Goal: Transaction & Acquisition: Purchase product/service

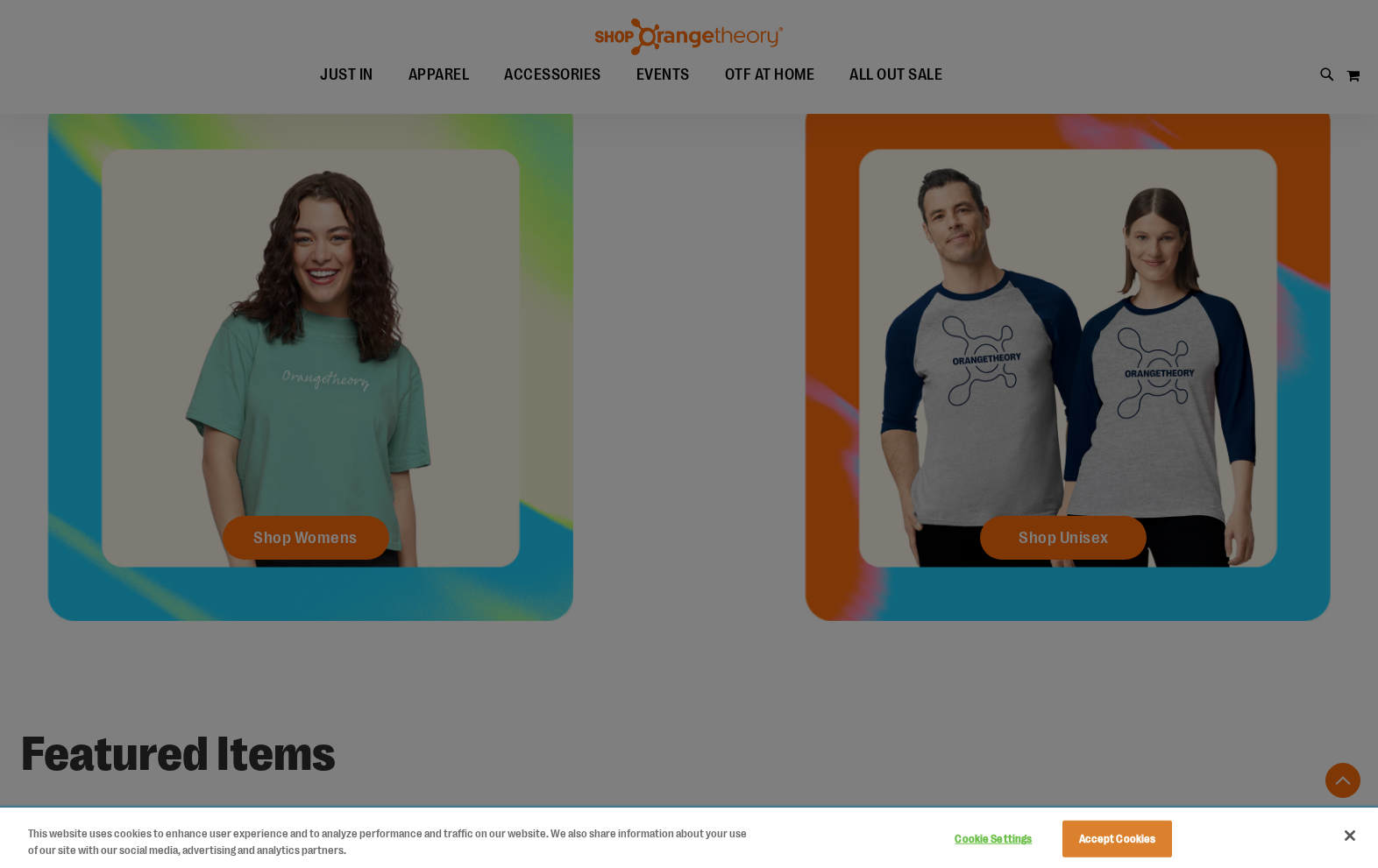
scroll to position [788, 0]
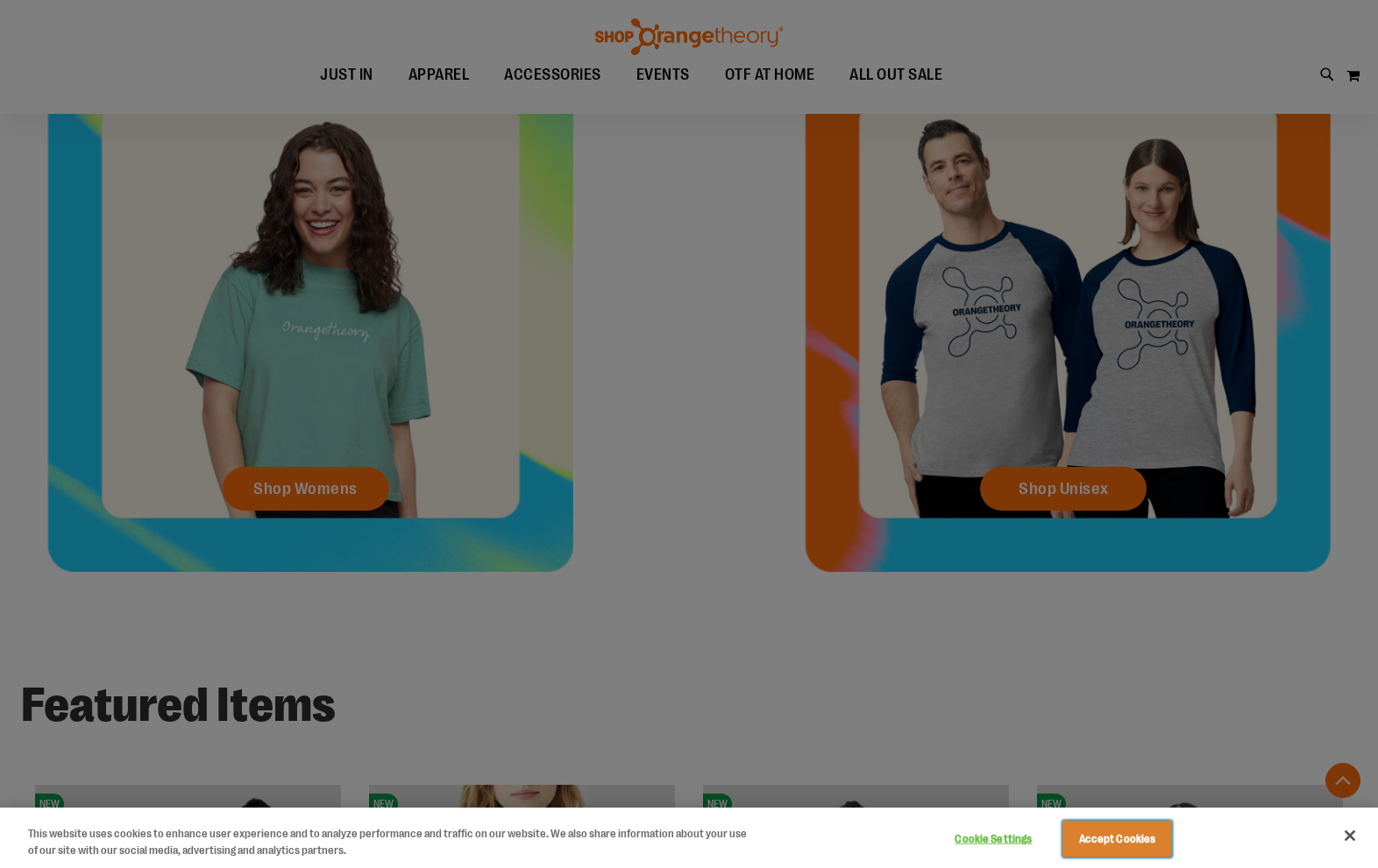
click at [1130, 823] on button "Accept Cookies" at bounding box center [1117, 839] width 110 height 37
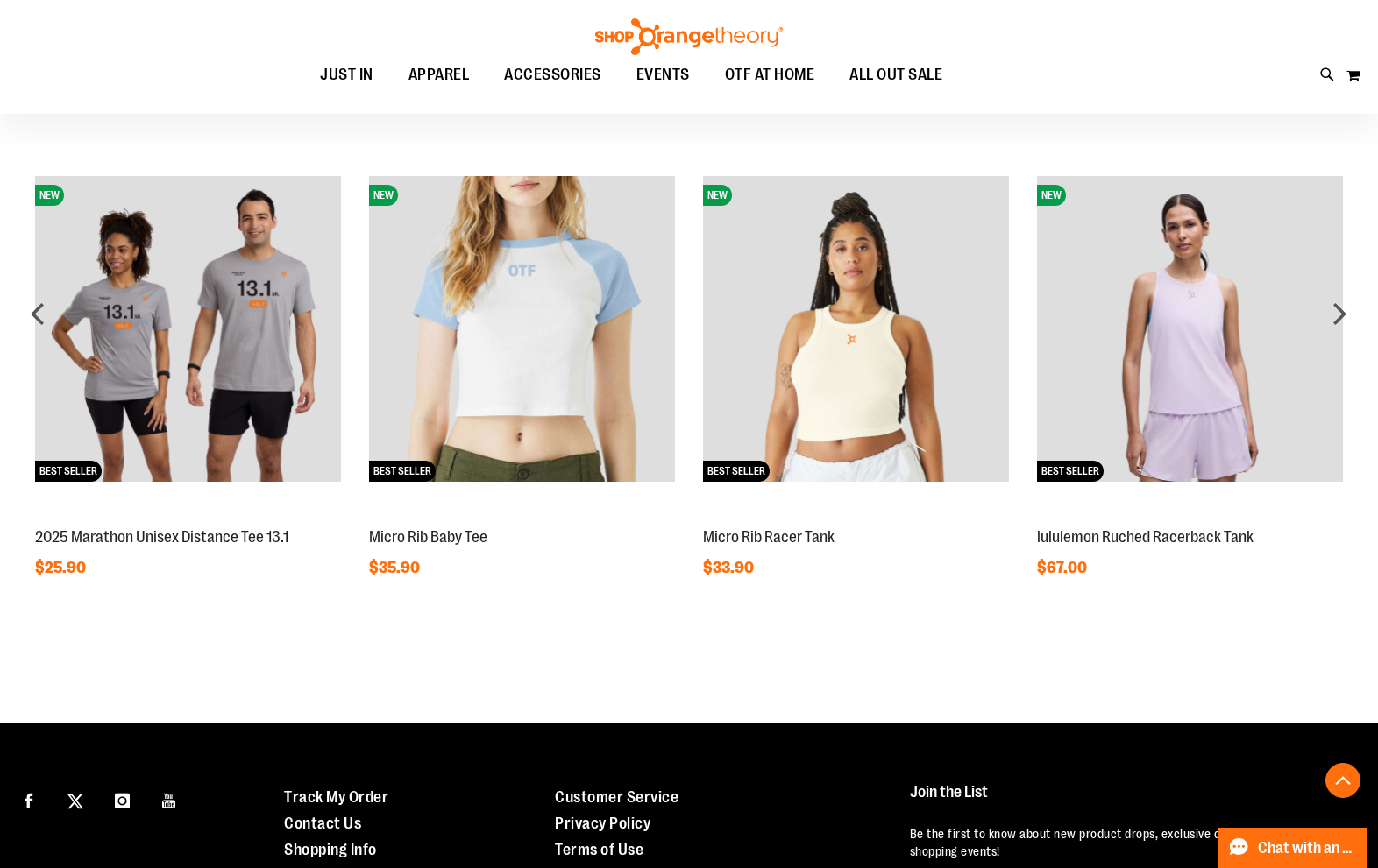
scroll to position [1401, 0]
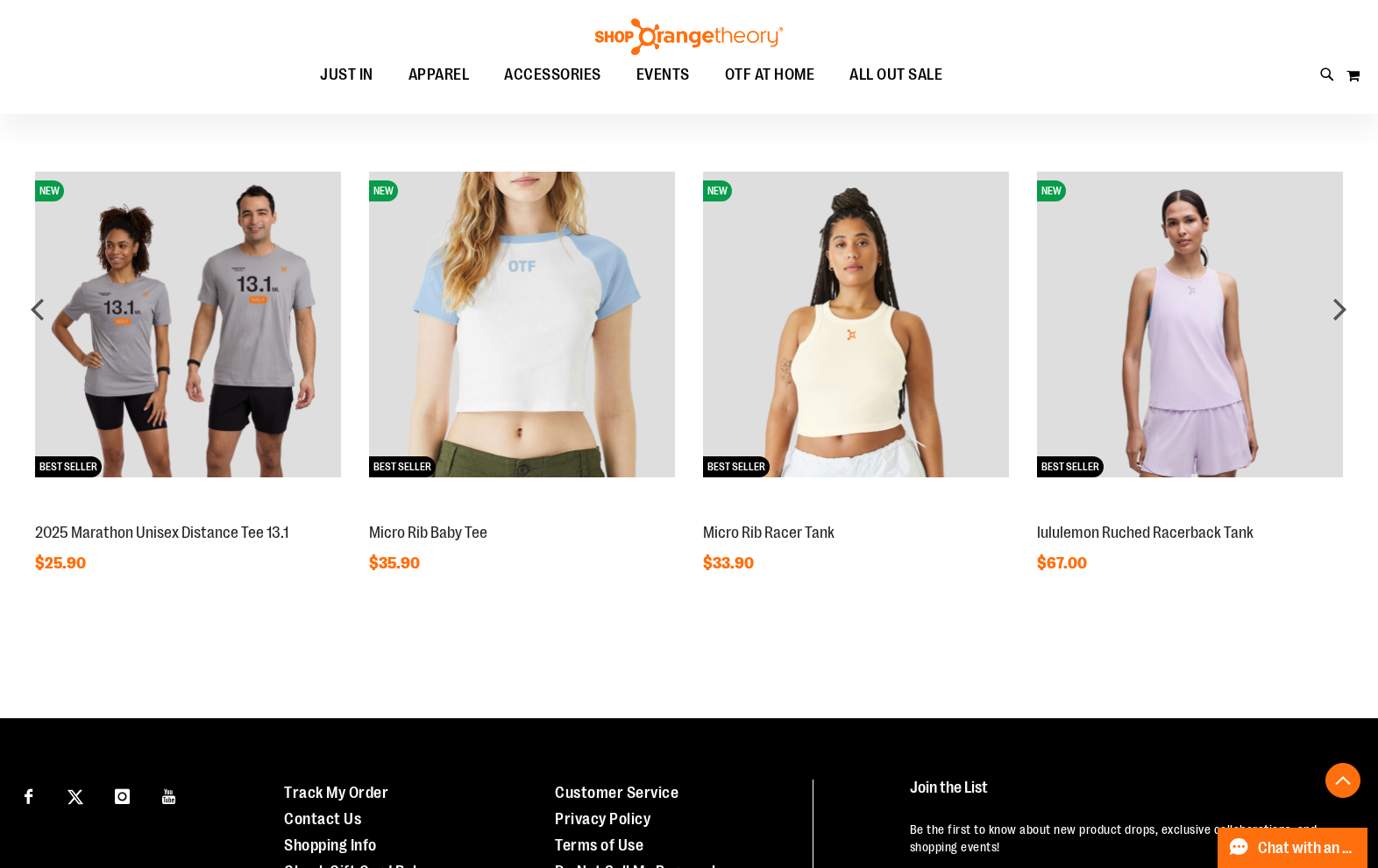
click at [112, 304] on img at bounding box center [188, 324] width 306 height 306
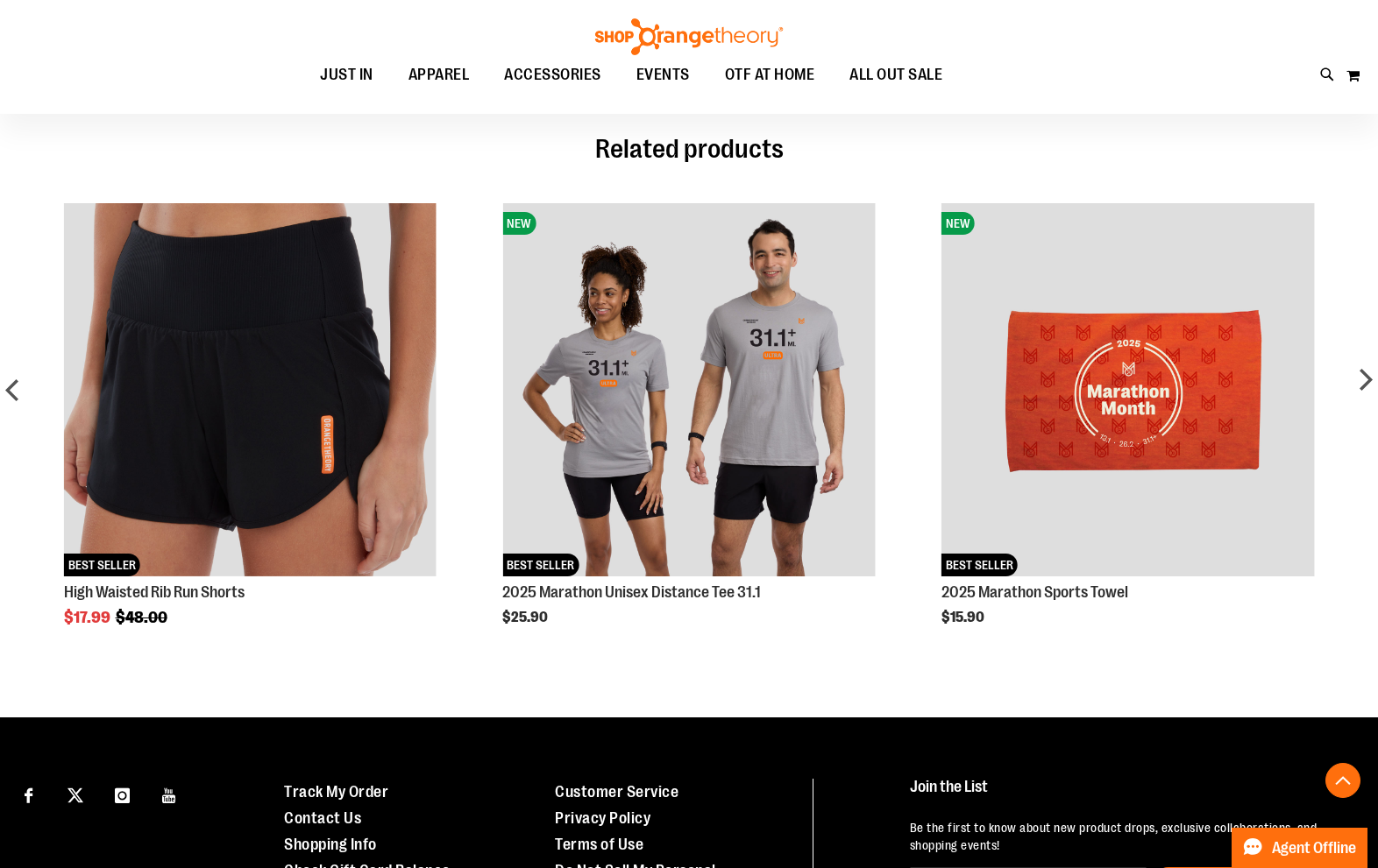
scroll to position [713, 0]
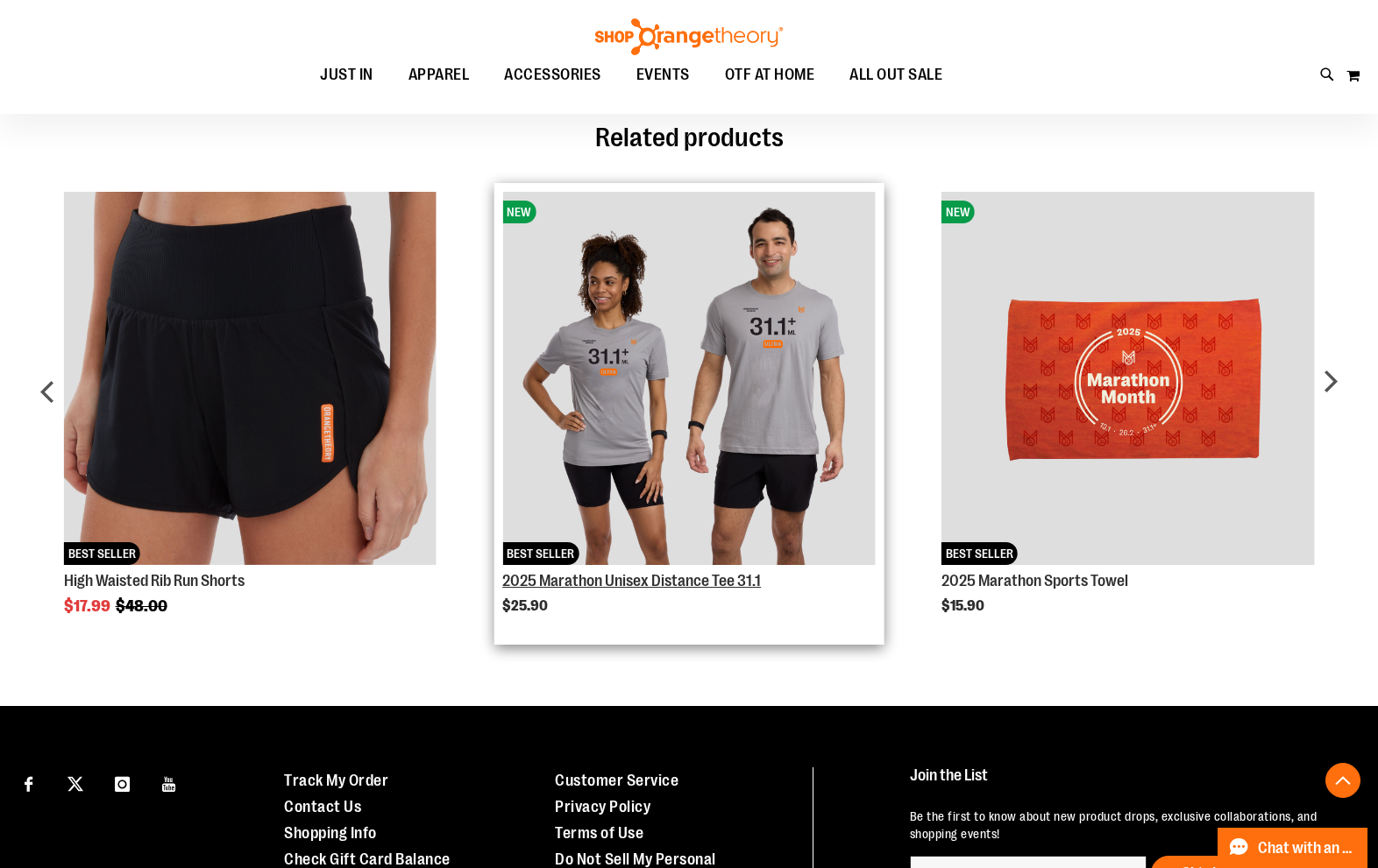
click at [647, 579] on link "2025 Marathon Unisex Distance Tee 31.1" at bounding box center [632, 581] width 259 height 18
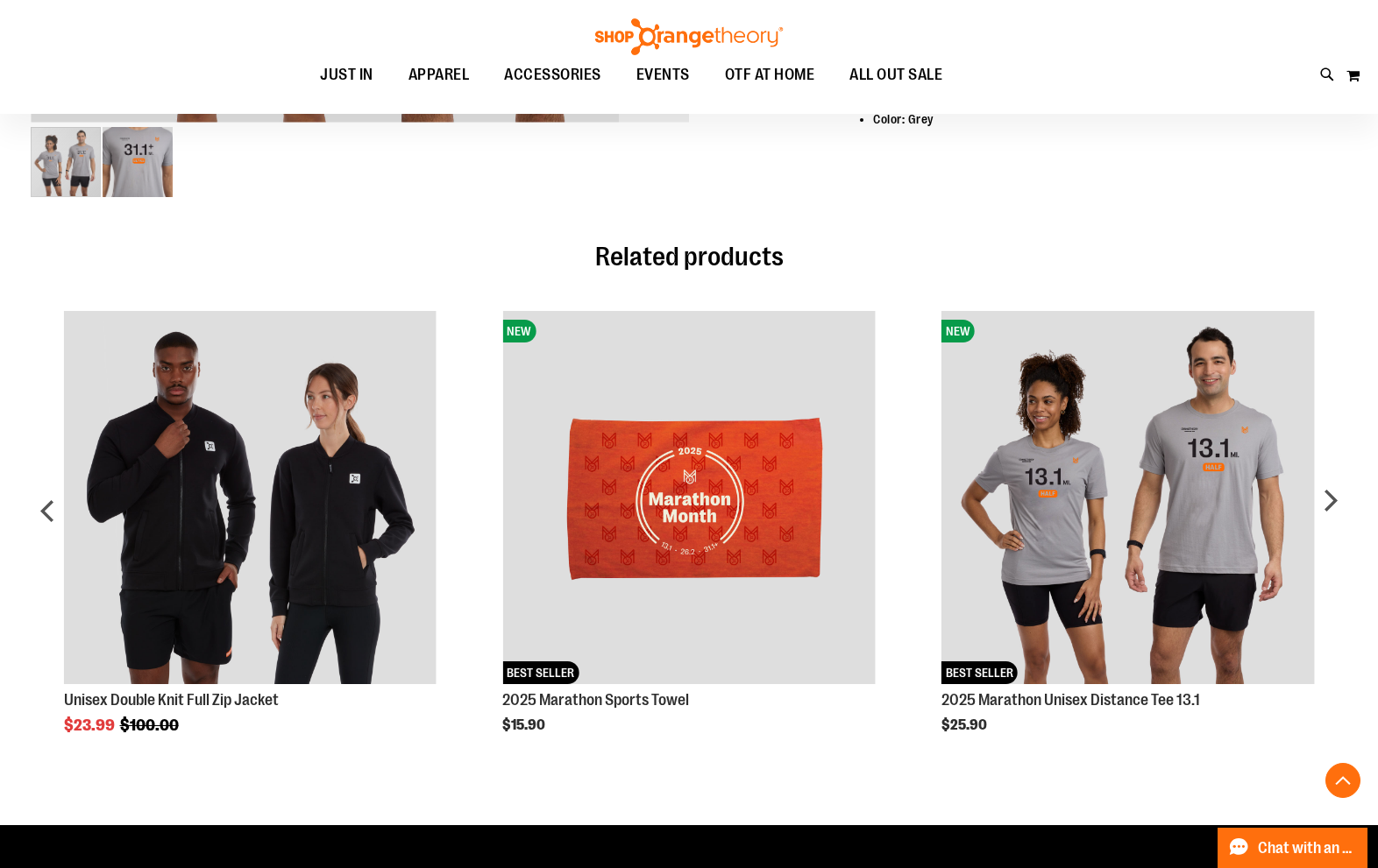
scroll to position [788, 0]
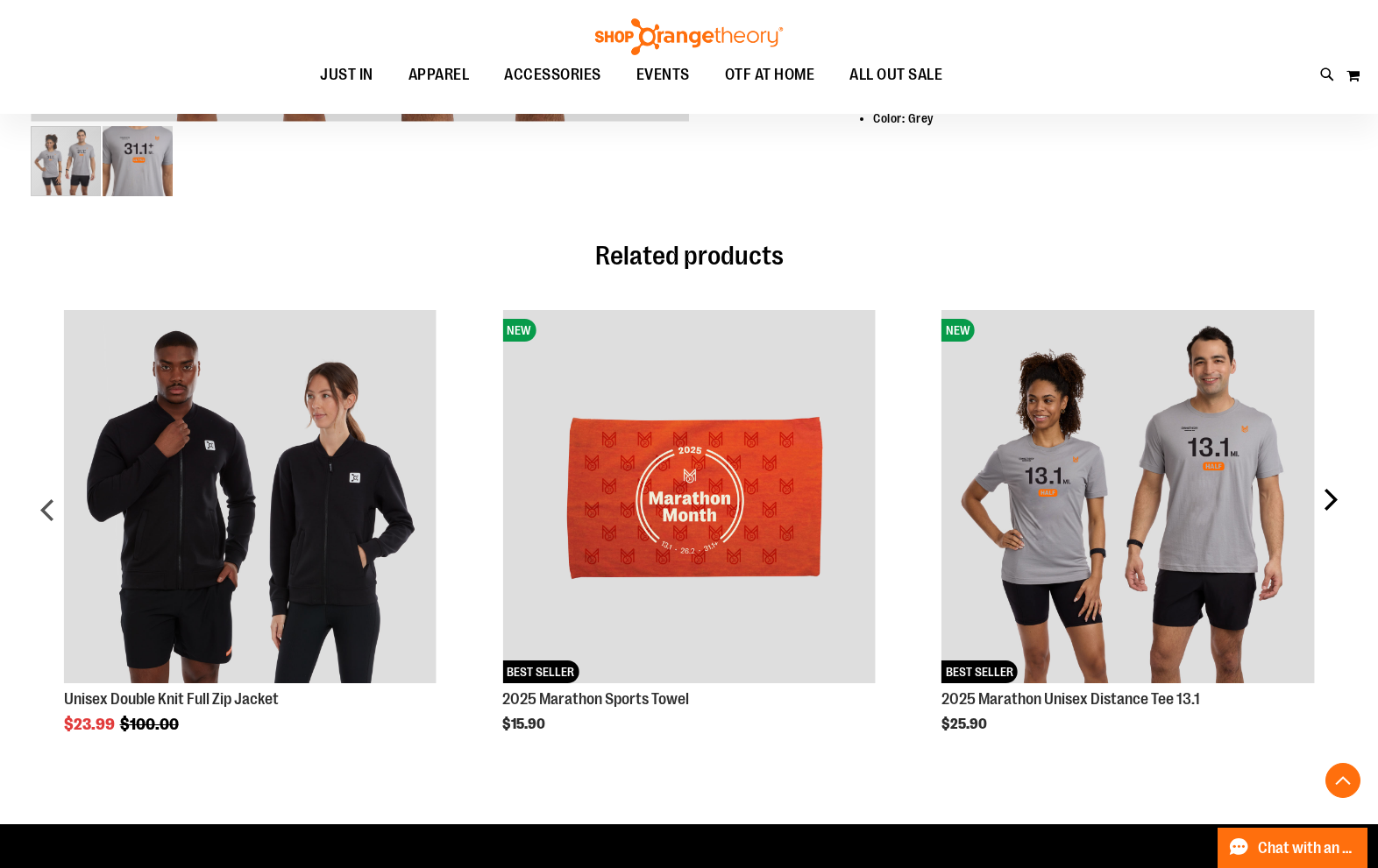
click at [1338, 486] on div "next" at bounding box center [1329, 517] width 35 height 466
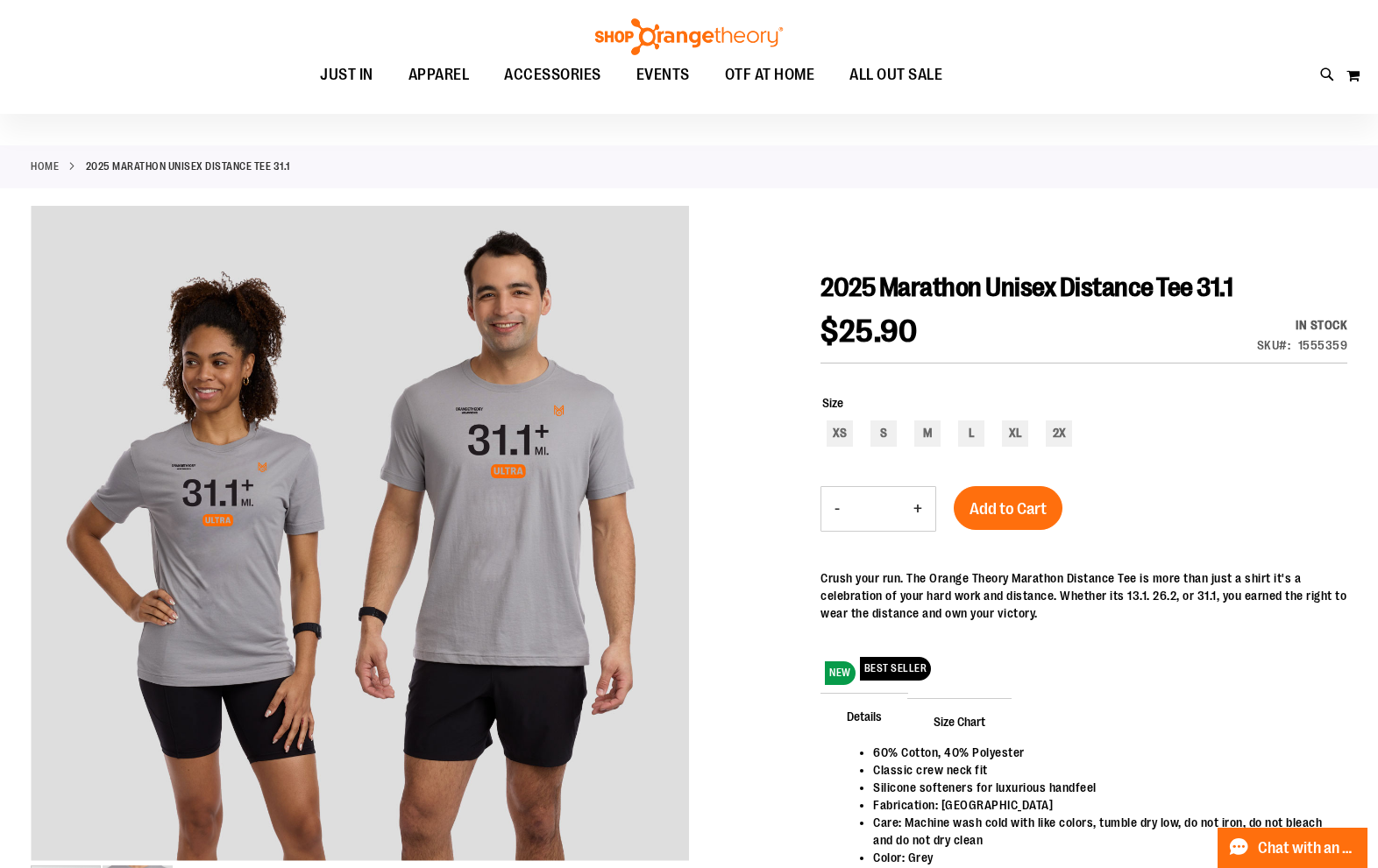
scroll to position [0, 0]
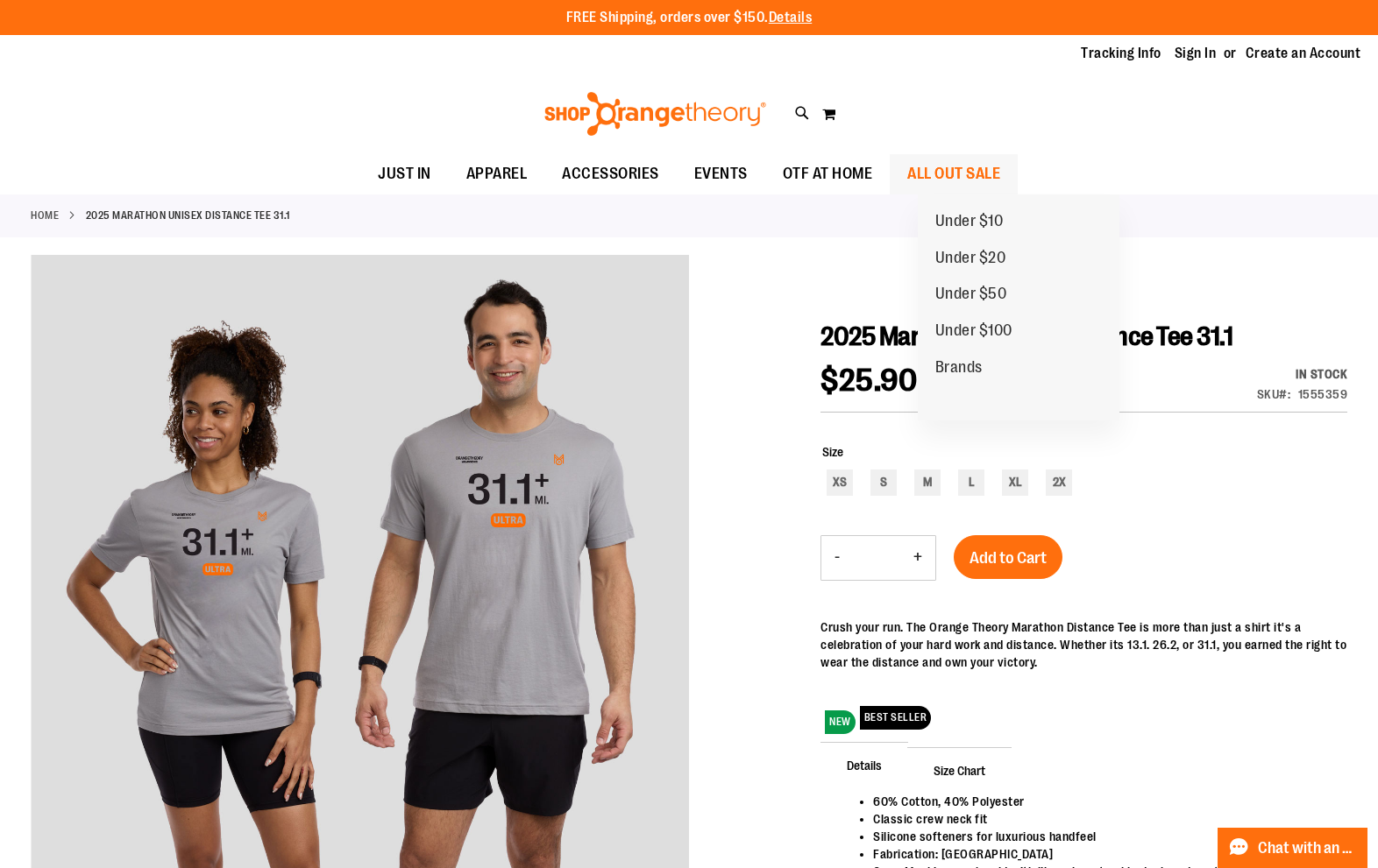
click at [973, 172] on span "ALL OUT SALE" at bounding box center [953, 174] width 93 height 40
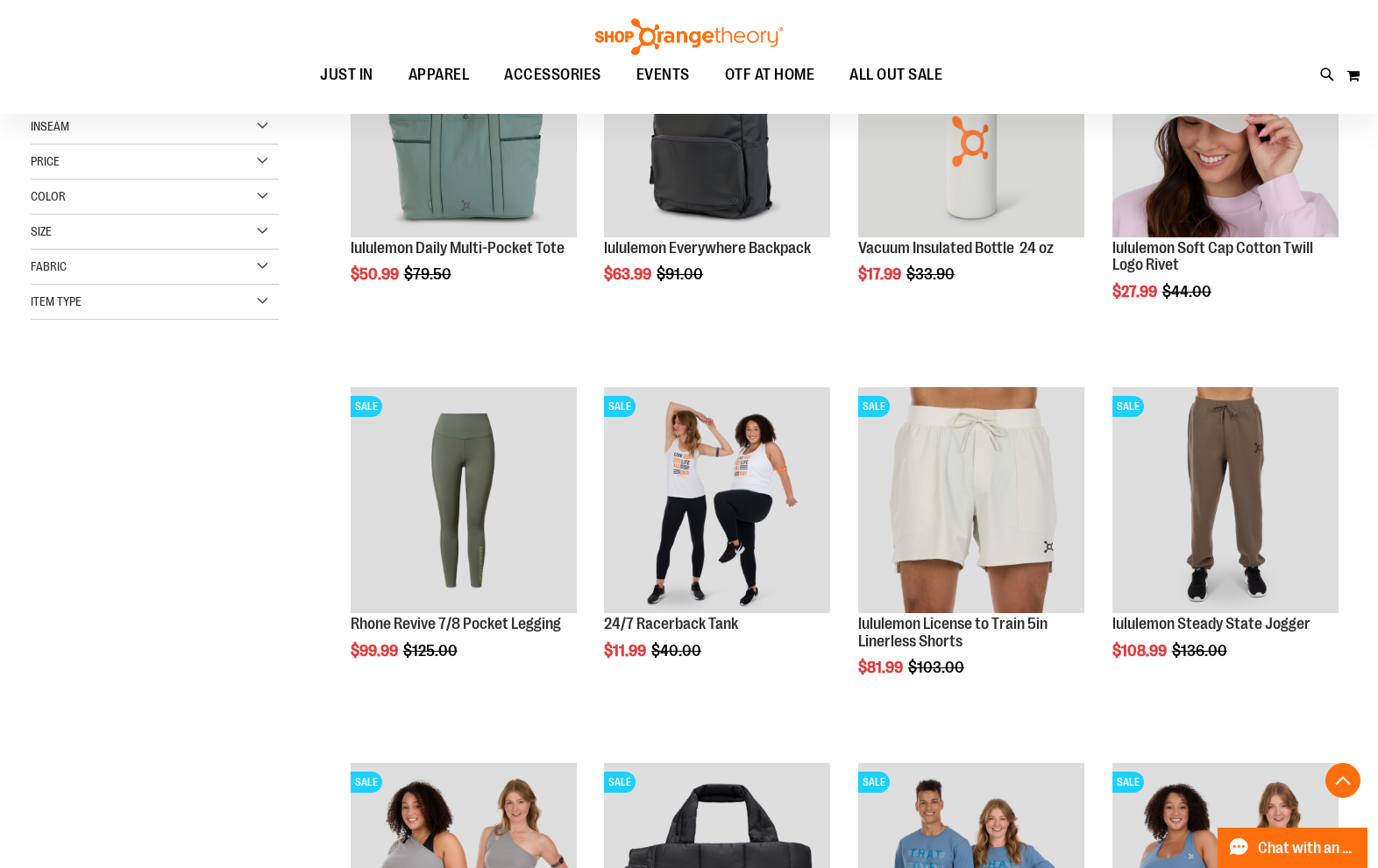
scroll to position [350, 0]
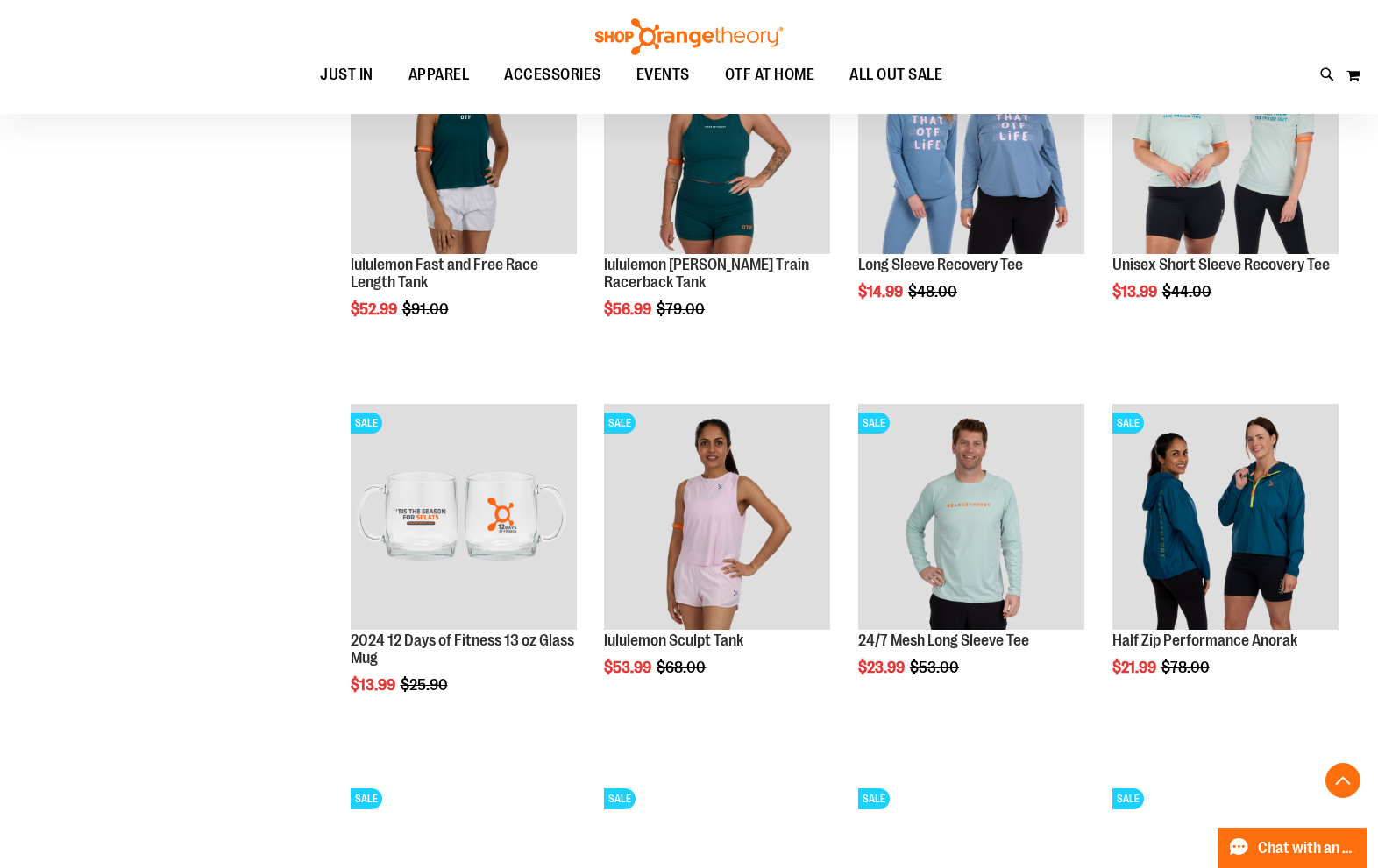
scroll to position [1489, 0]
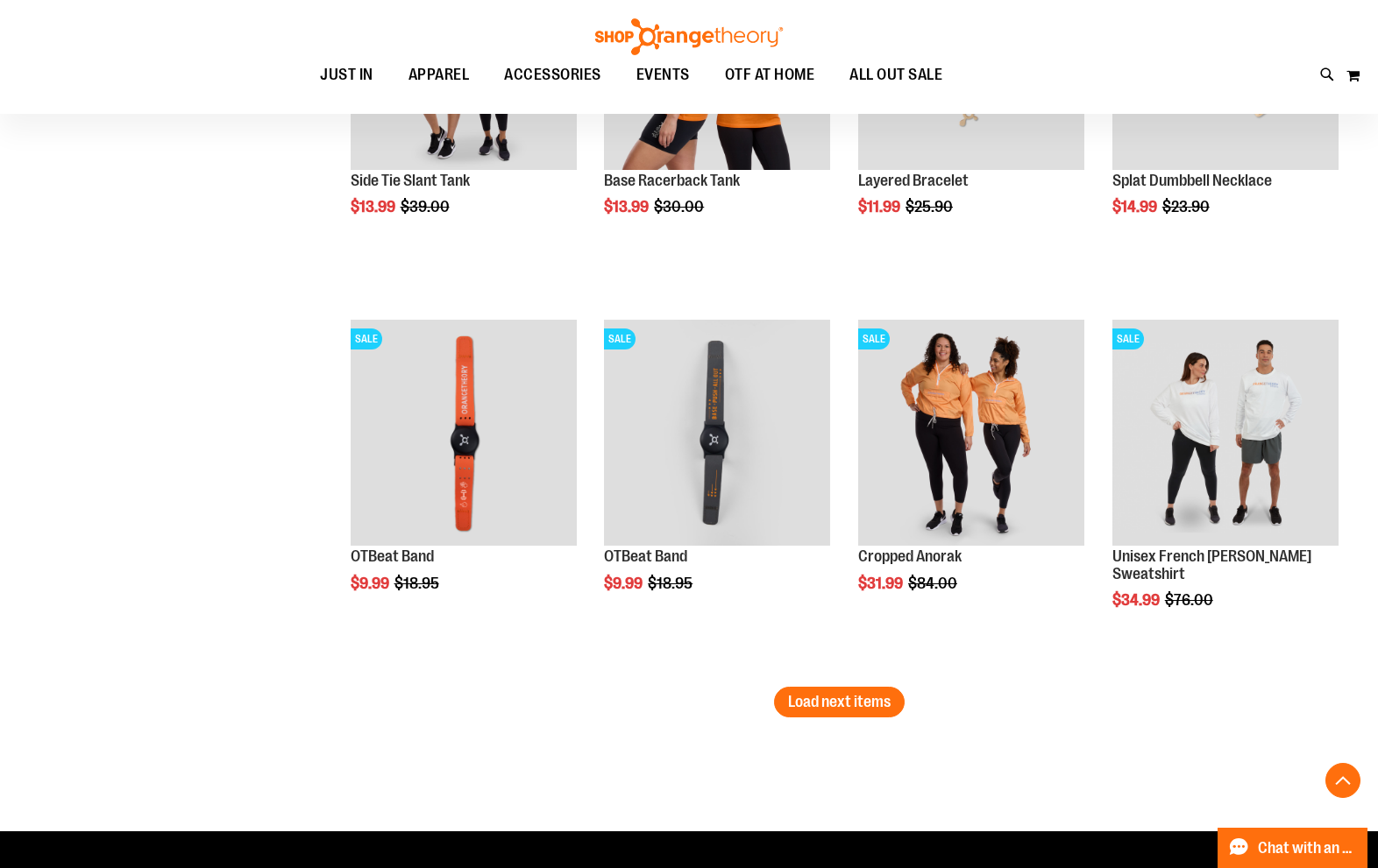
scroll to position [3066, 0]
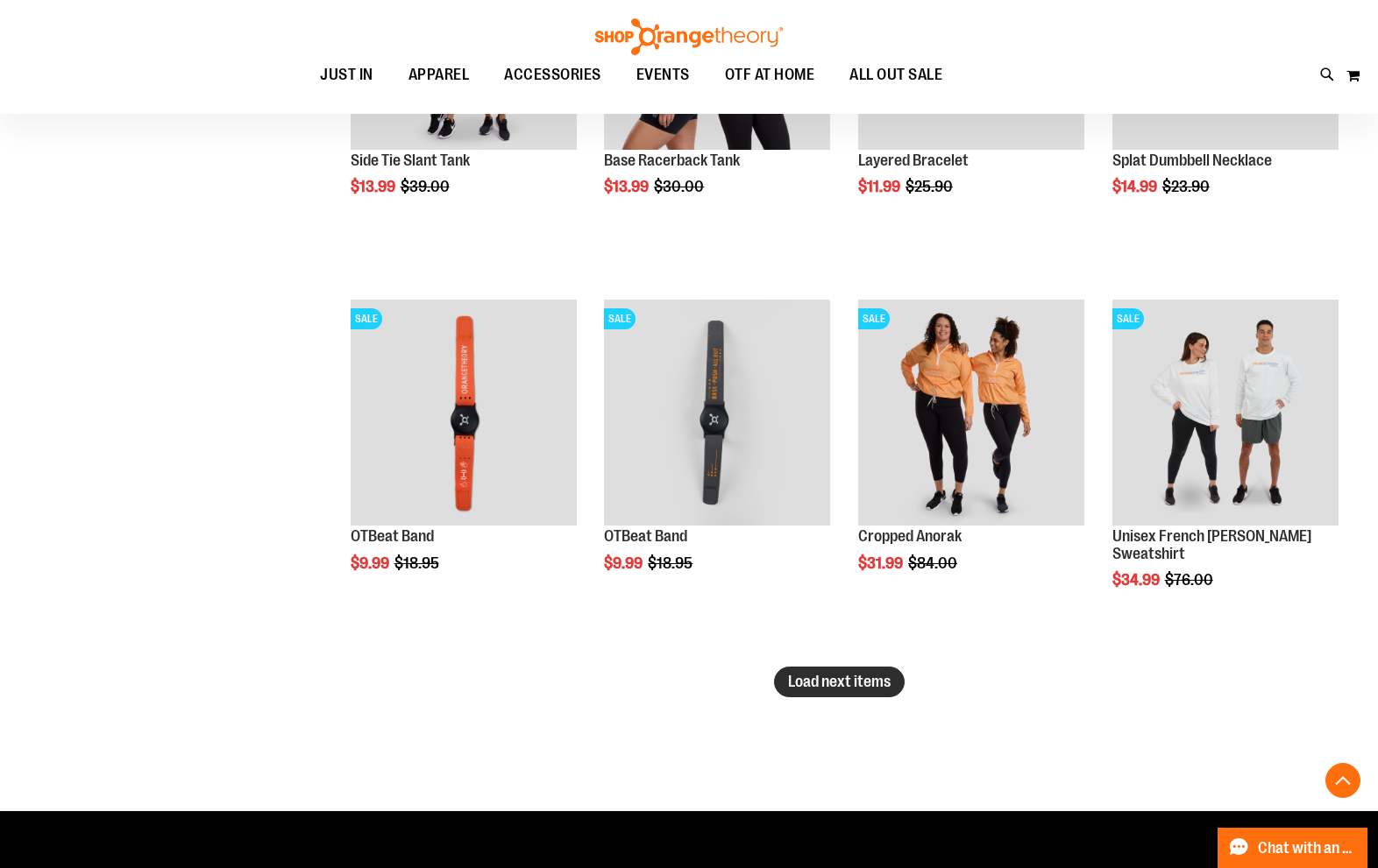
click at [872, 693] on button "Load next items" at bounding box center [839, 682] width 130 height 31
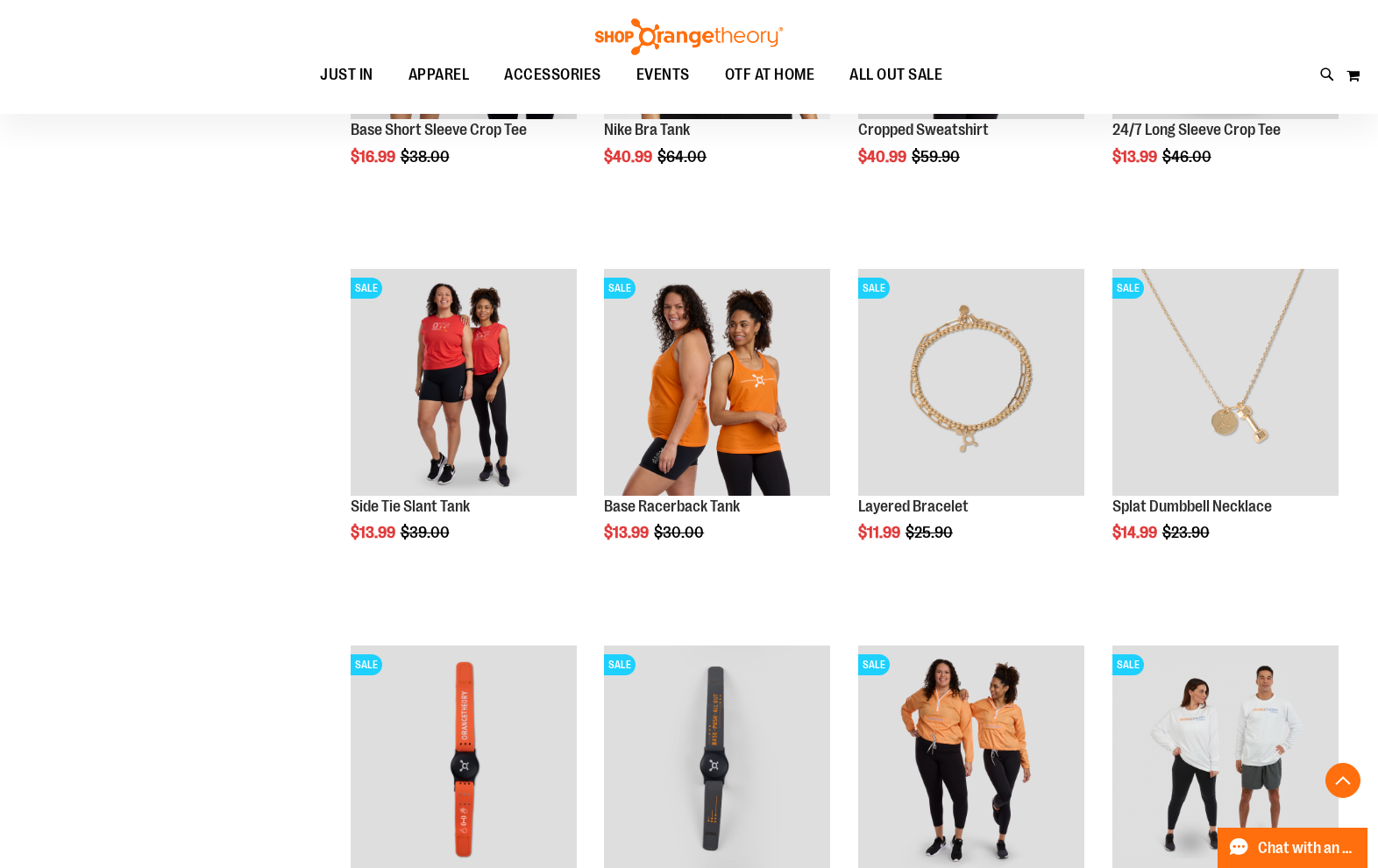
scroll to position [2715, 0]
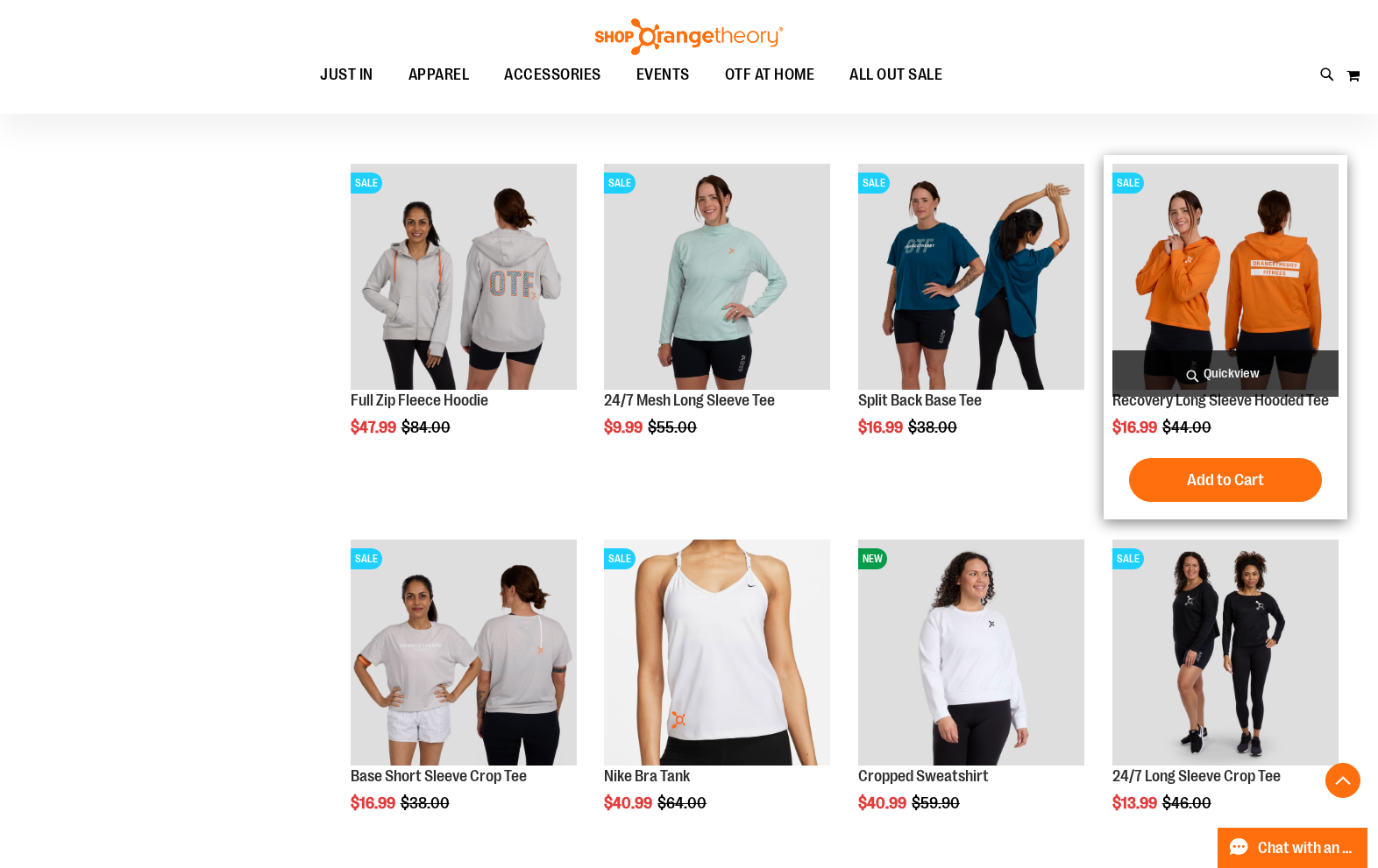
scroll to position [2015, 0]
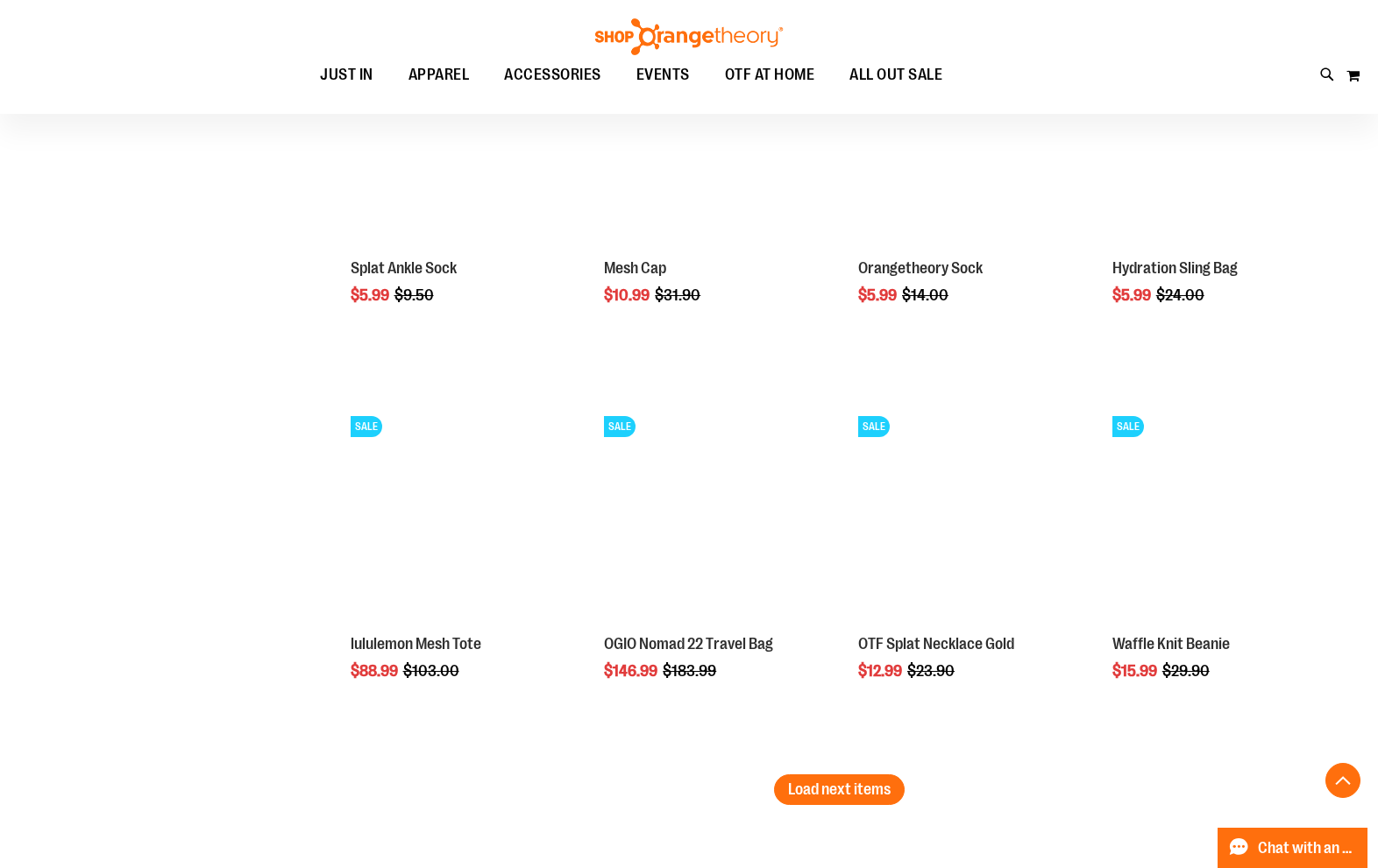
scroll to position [4117, 0]
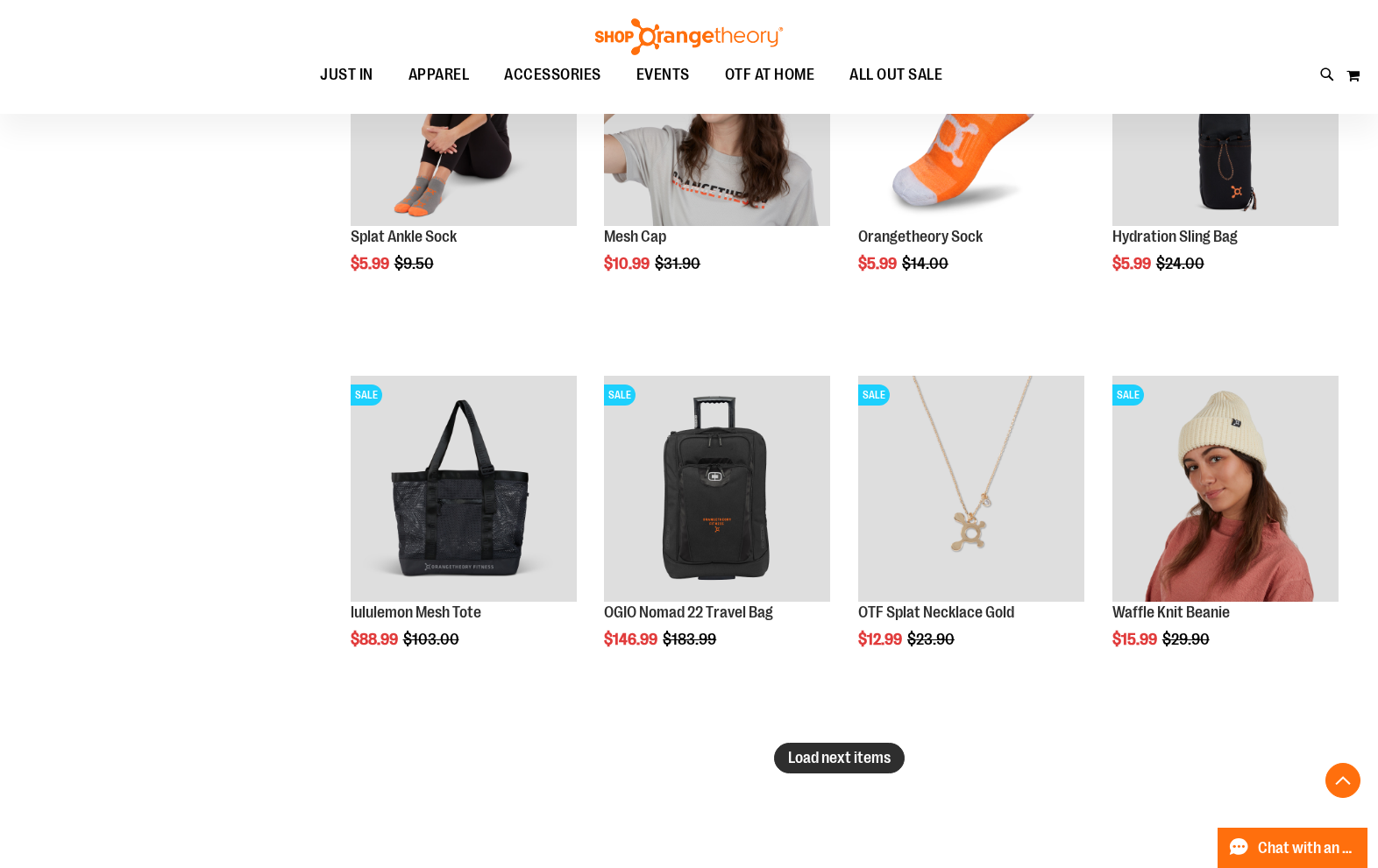
click at [803, 761] on span "Load next items" at bounding box center [840, 758] width 102 height 18
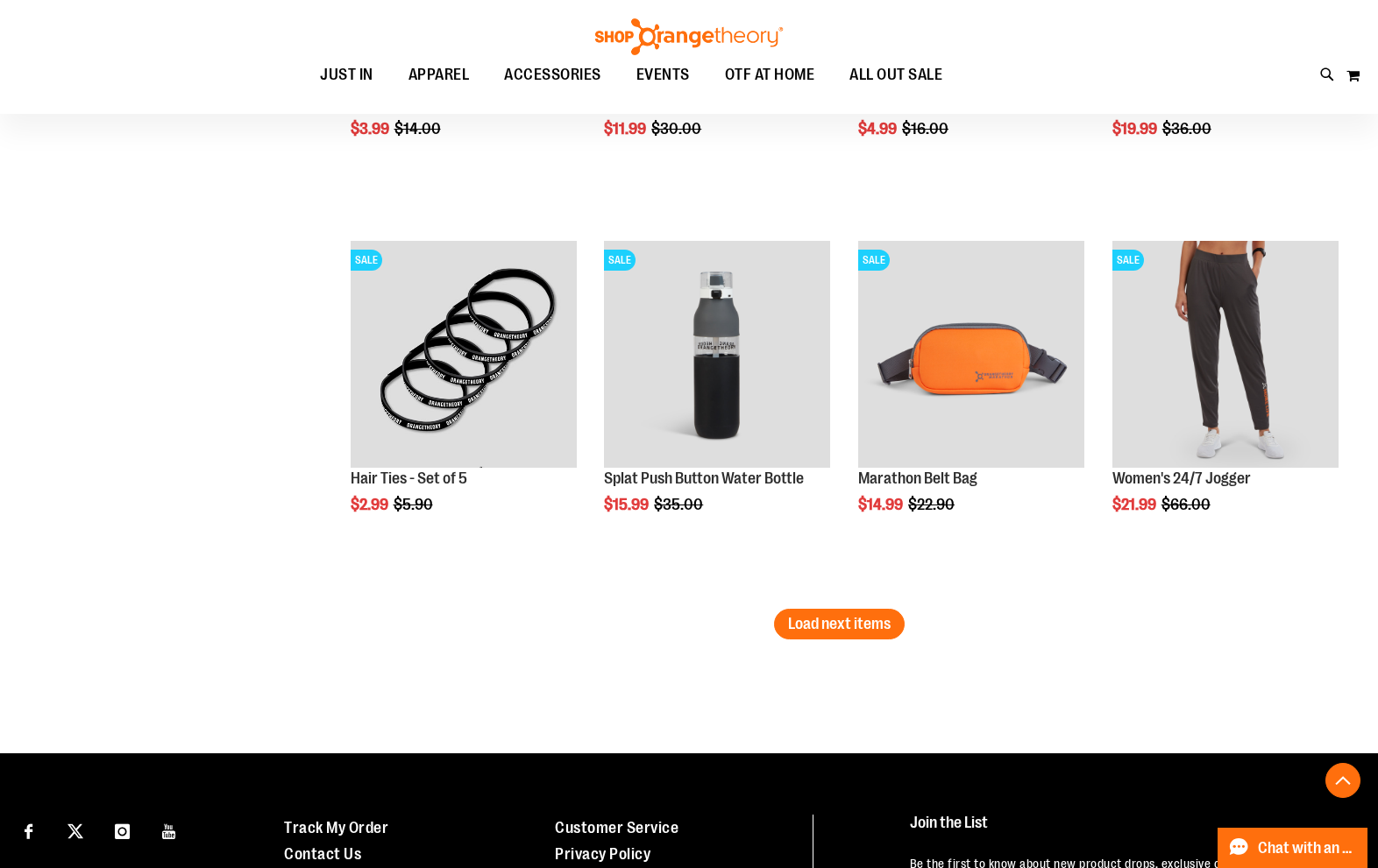
scroll to position [5432, 0]
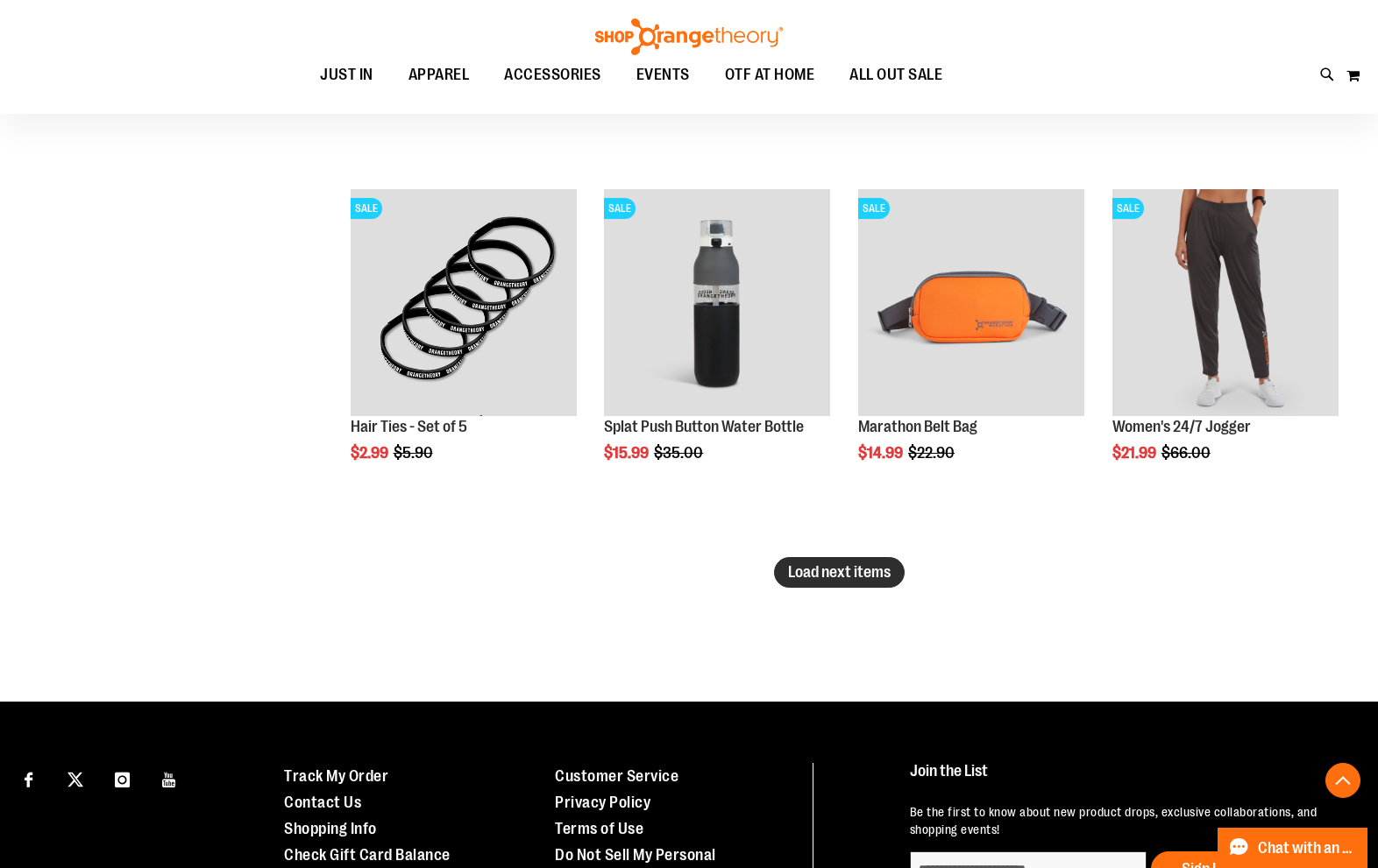
click at [820, 582] on button "Load next items" at bounding box center [839, 572] width 130 height 31
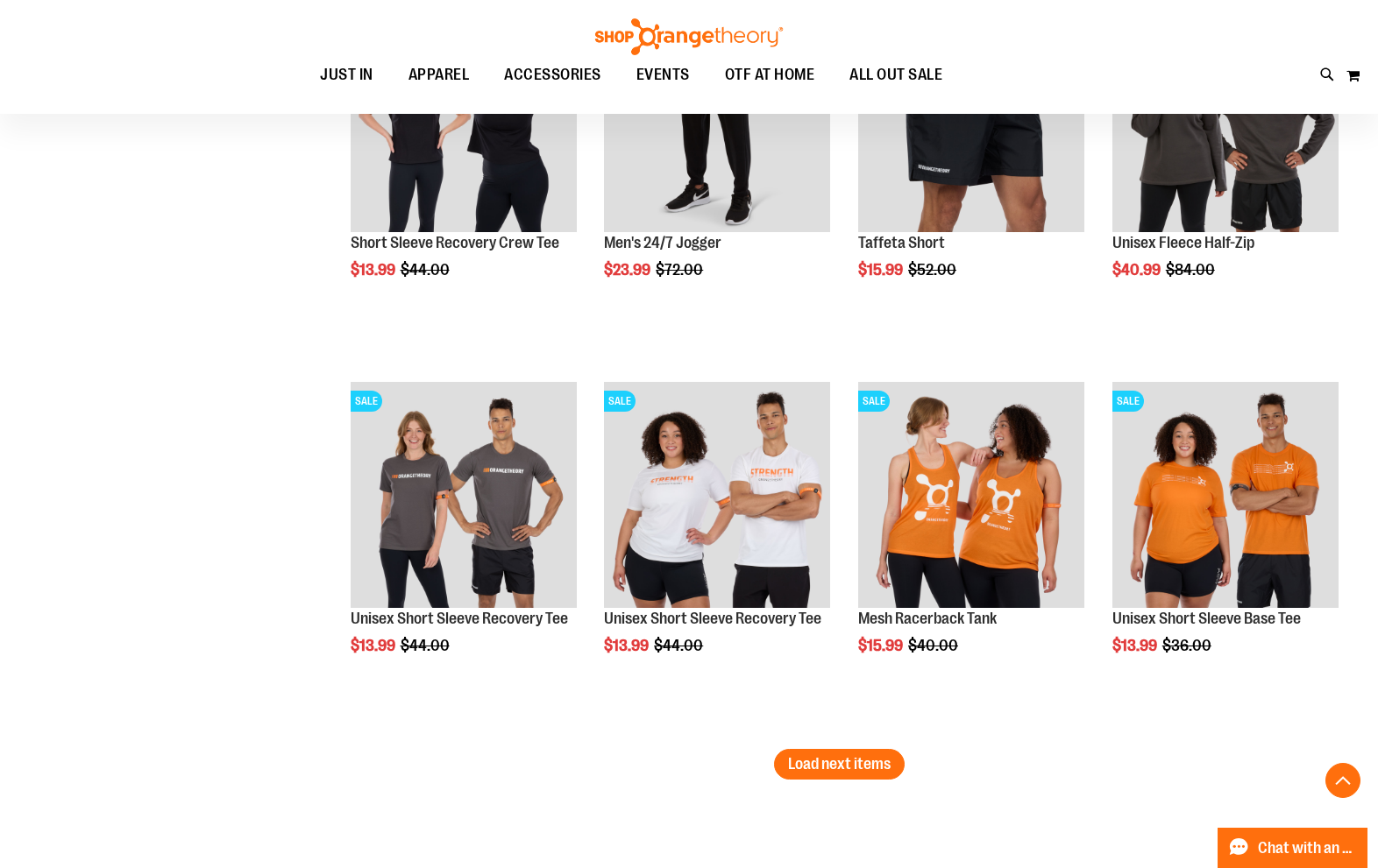
scroll to position [6396, 0]
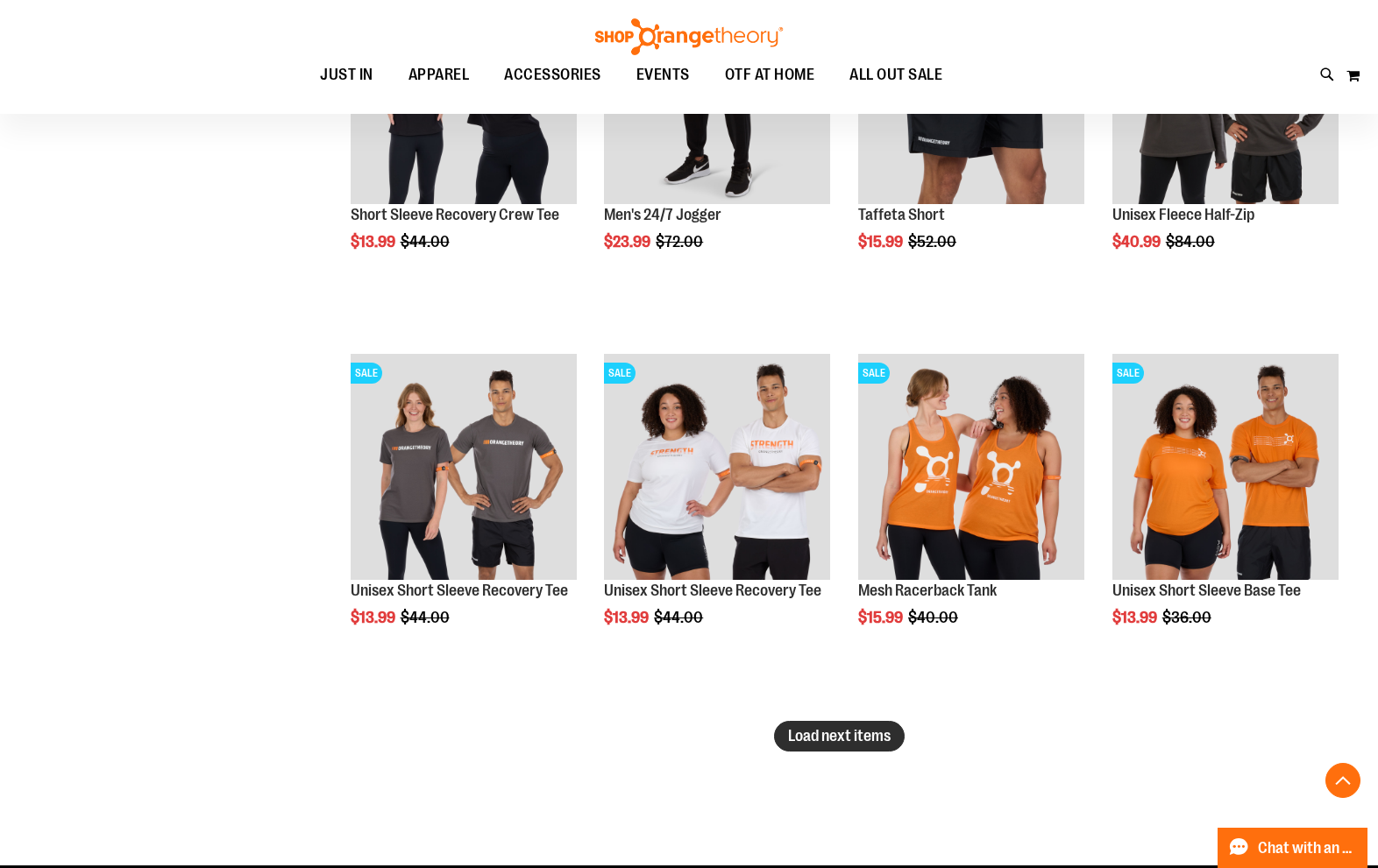
click at [839, 742] on span "Load next items" at bounding box center [840, 736] width 102 height 18
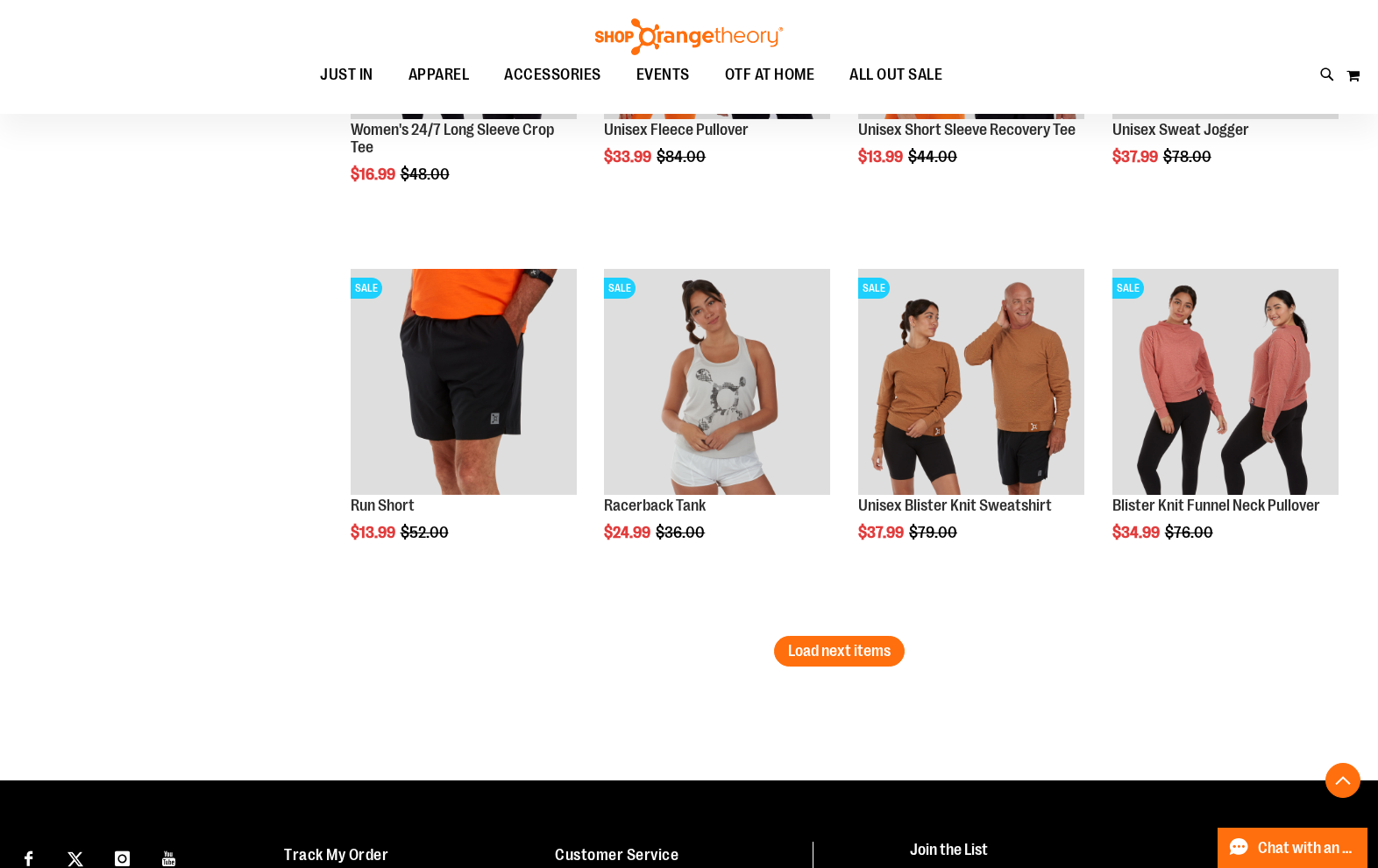
scroll to position [7710, 0]
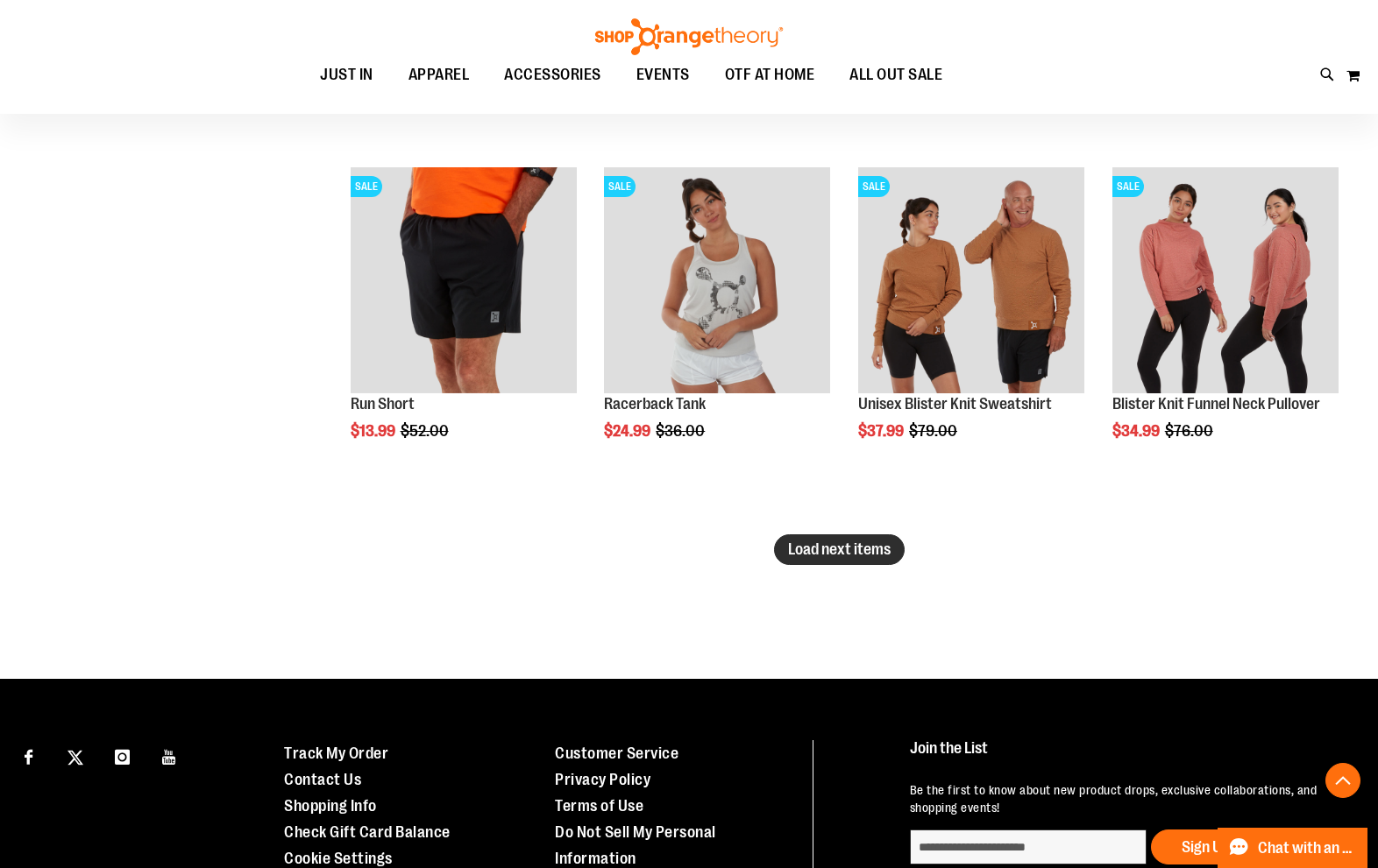
click at [803, 546] on span "Load next items" at bounding box center [840, 550] width 102 height 18
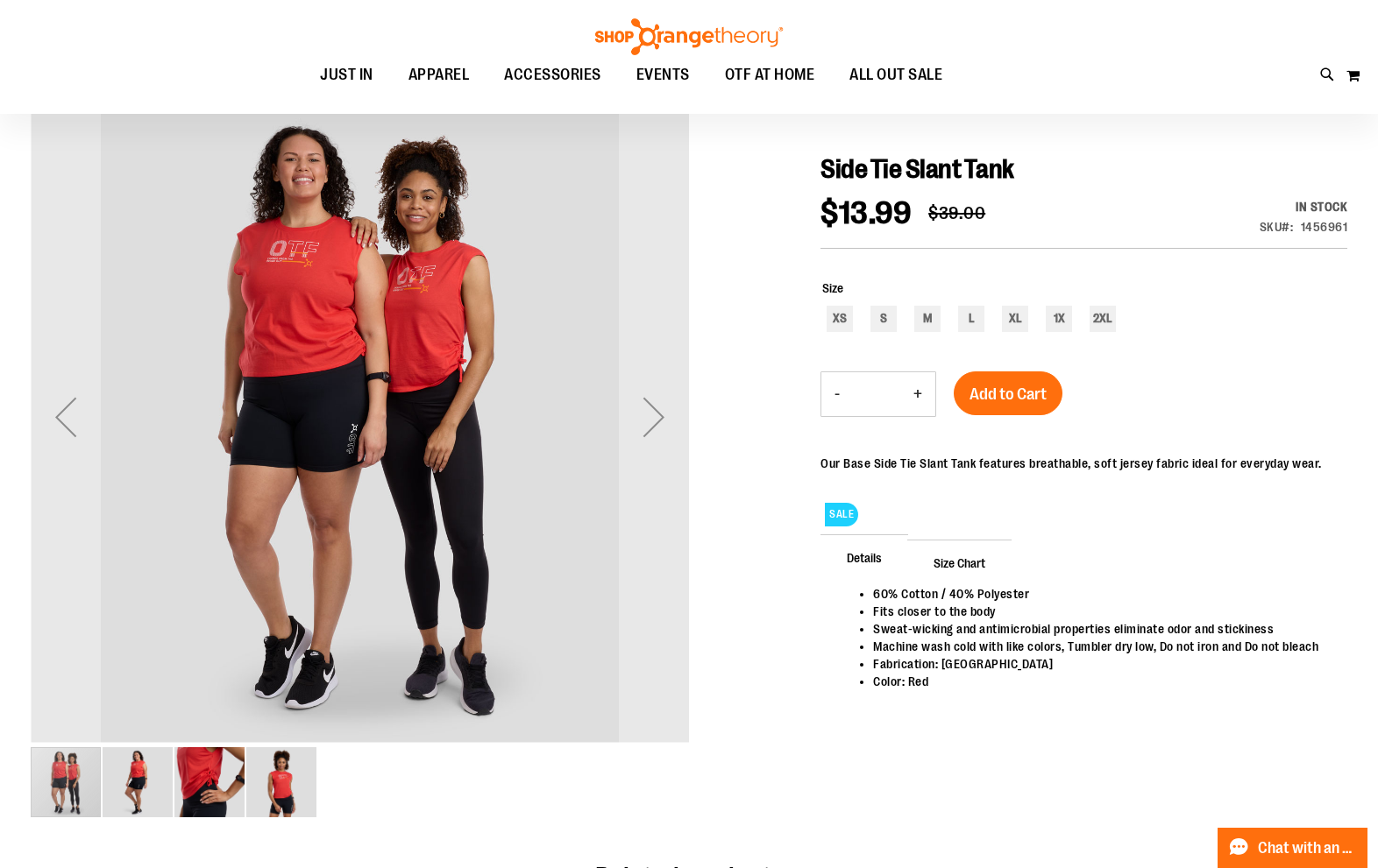
scroll to position [174, 0]
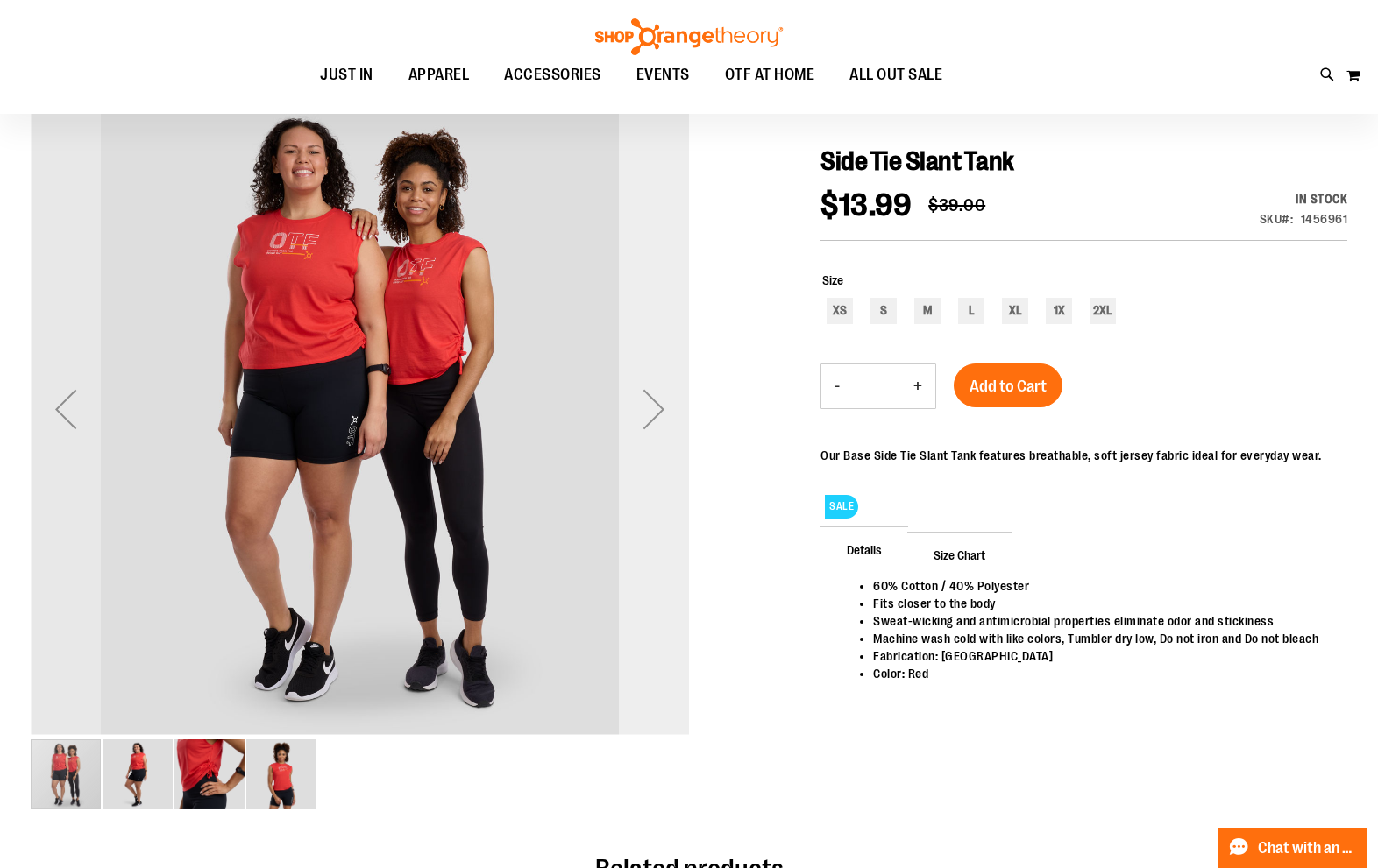
click at [632, 398] on div "Next" at bounding box center [653, 409] width 70 height 70
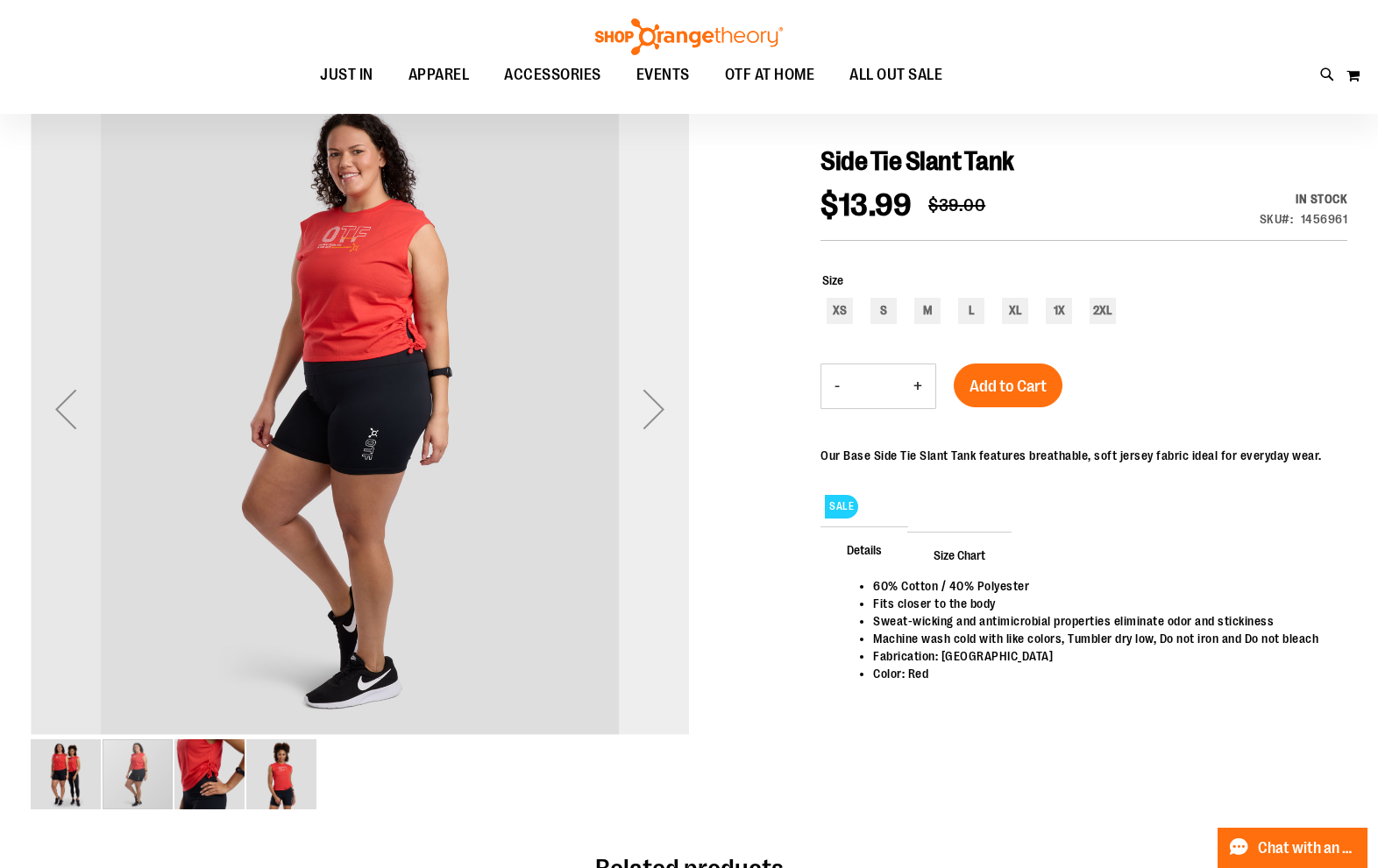
click at [632, 398] on div "Next" at bounding box center [653, 409] width 70 height 70
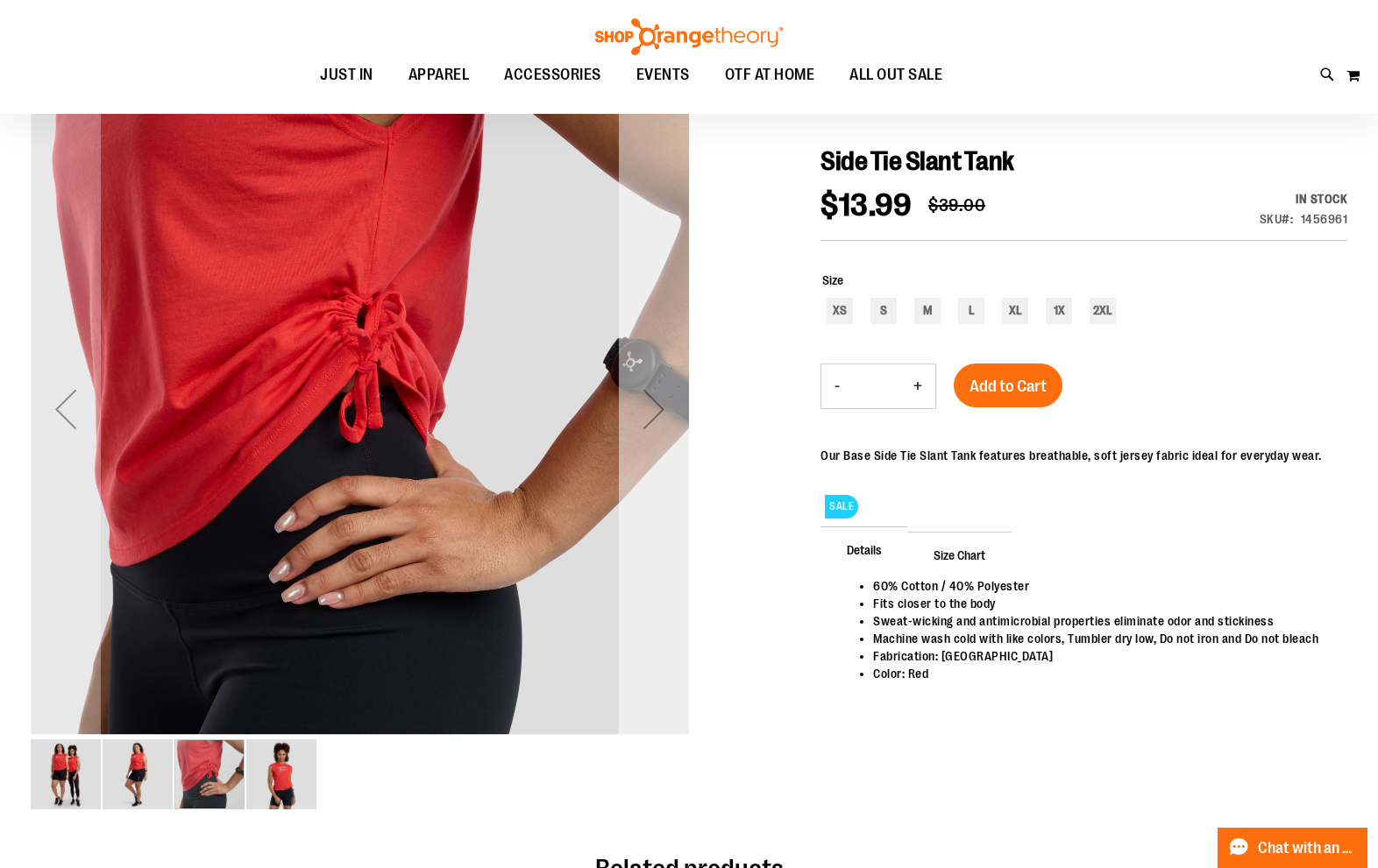
click at [632, 398] on div "Next" at bounding box center [653, 409] width 70 height 70
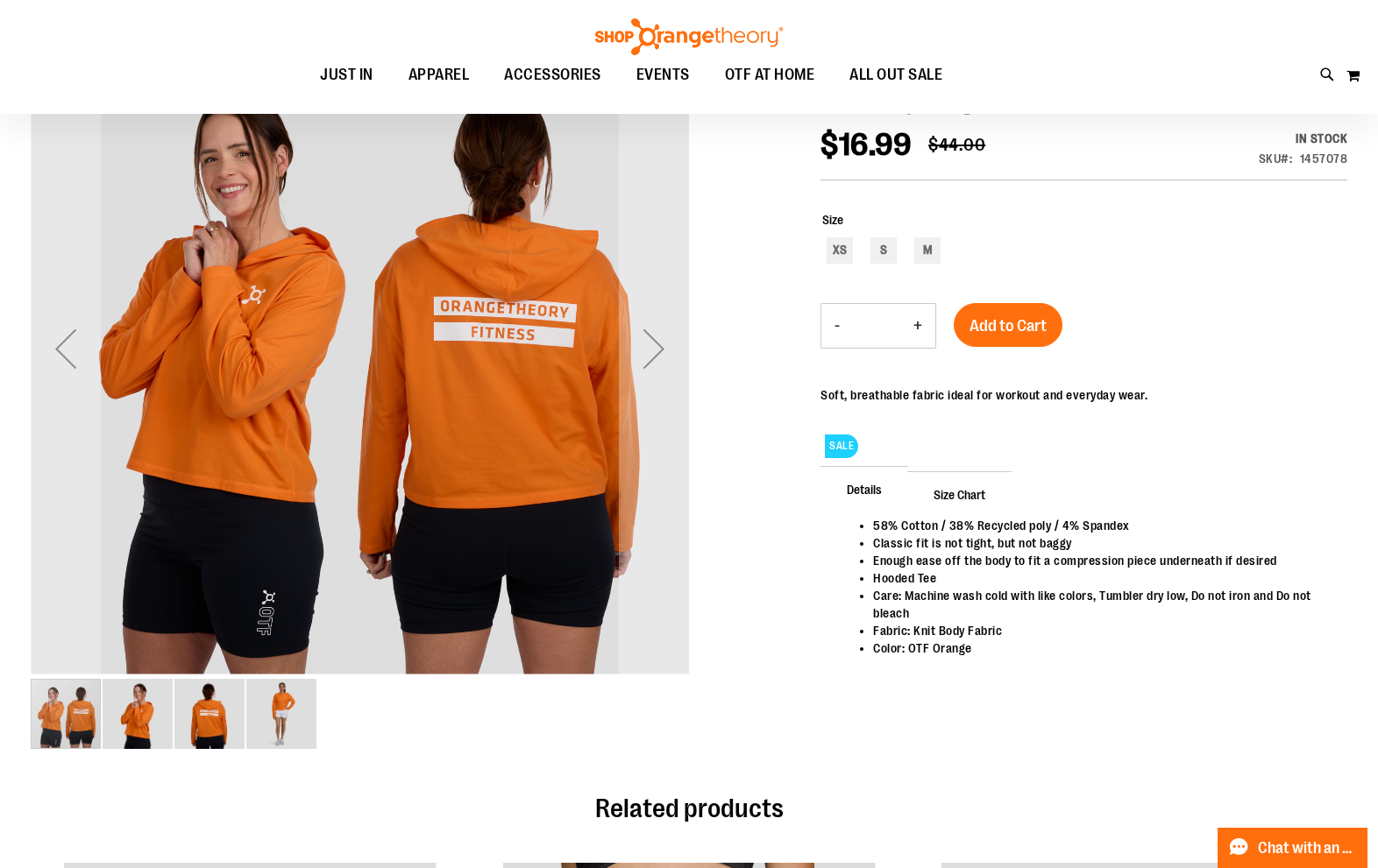
scroll to position [262, 0]
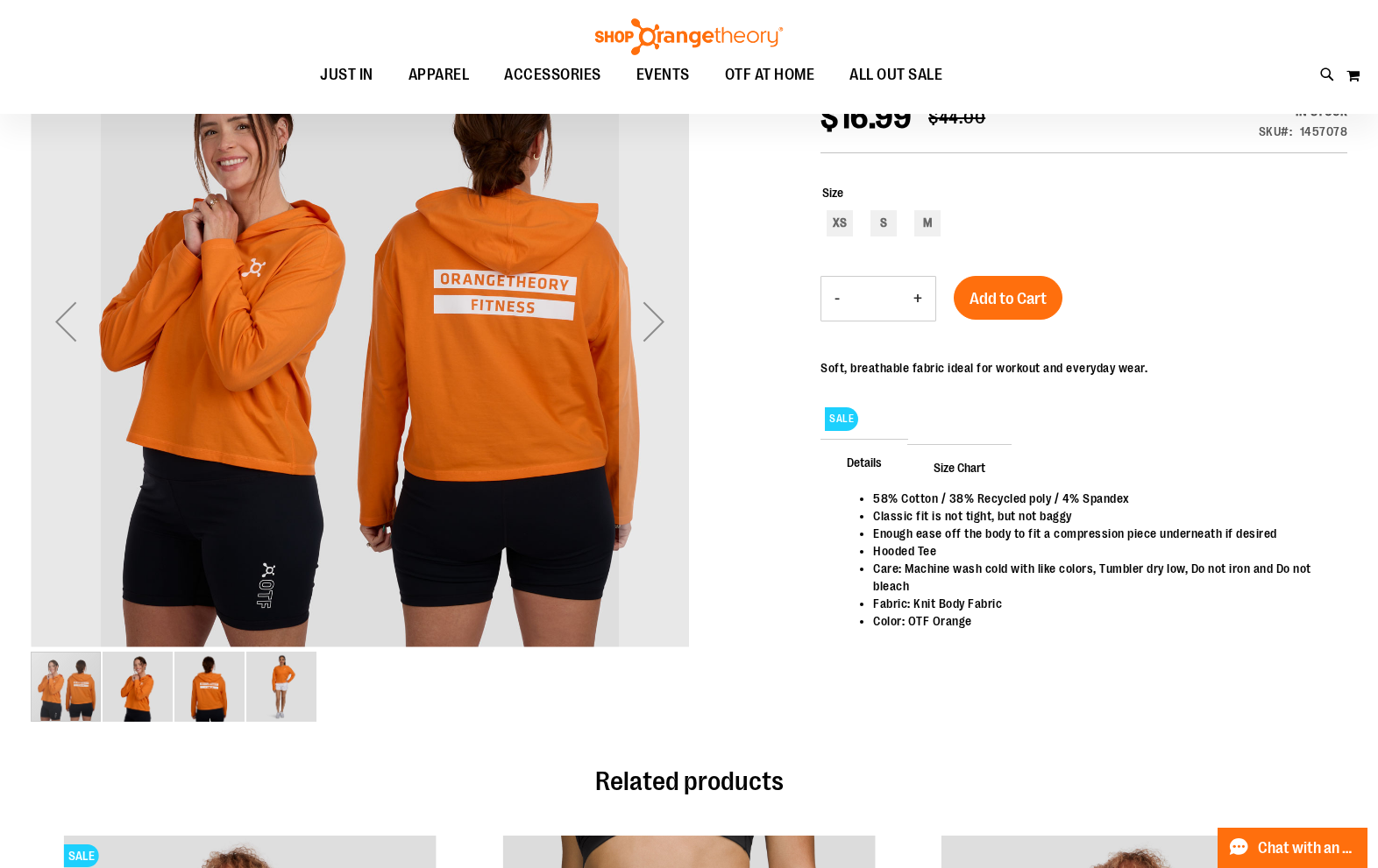
click at [667, 312] on div "Next" at bounding box center [653, 322] width 70 height 70
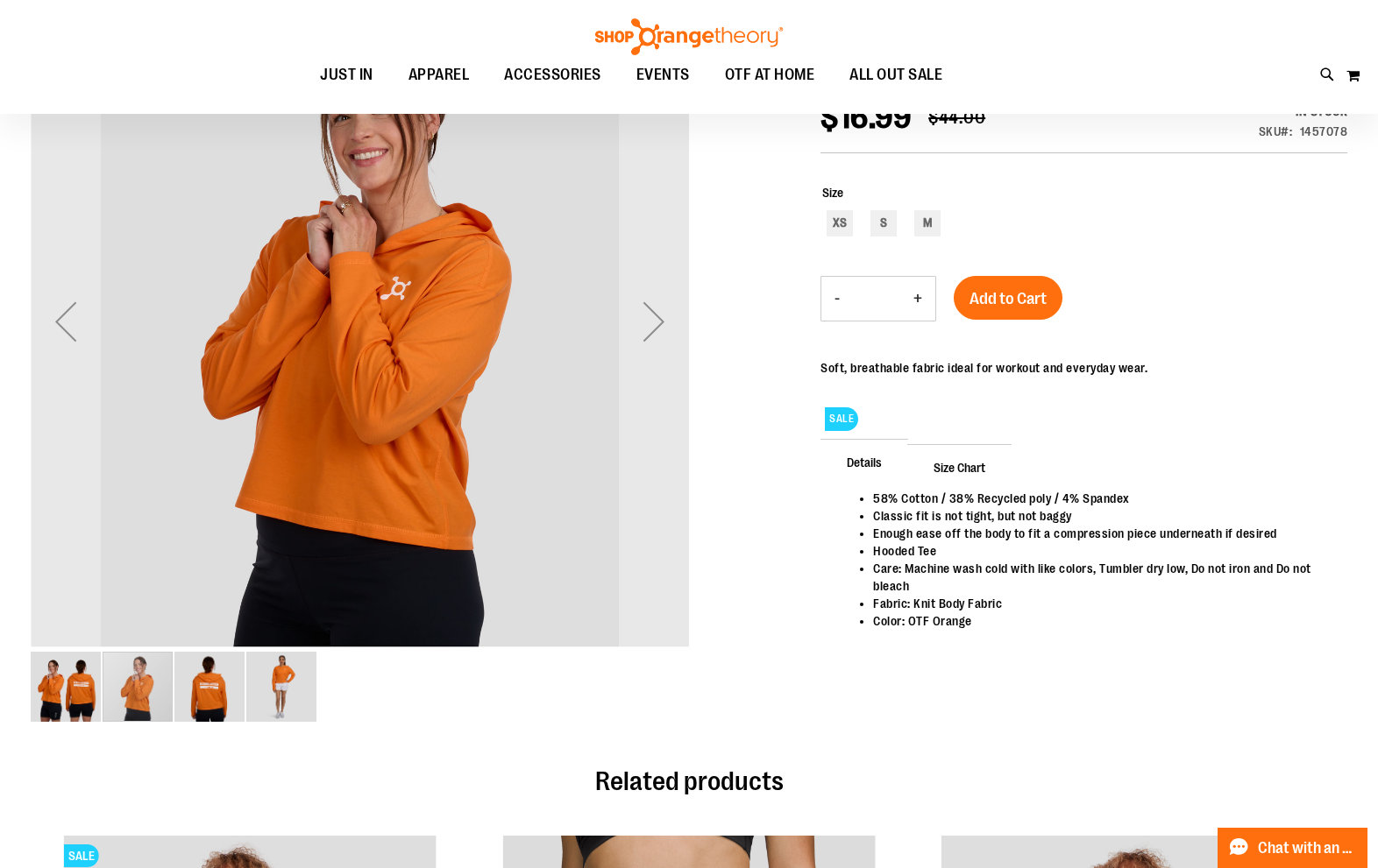
click at [667, 312] on div "Next" at bounding box center [653, 322] width 70 height 70
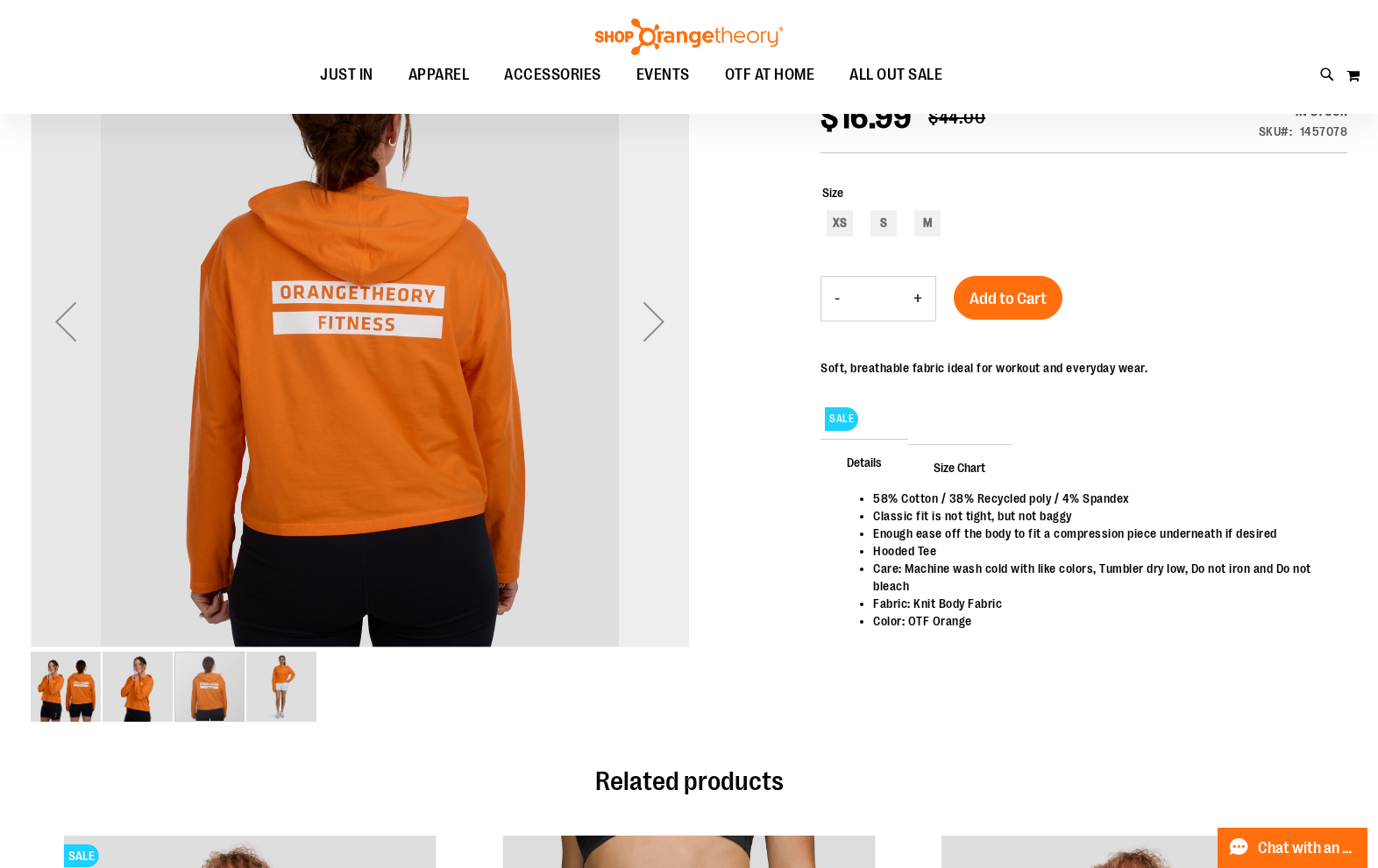
click at [672, 312] on div "Next" at bounding box center [653, 322] width 70 height 70
